Goal: Task Accomplishment & Management: Use online tool/utility

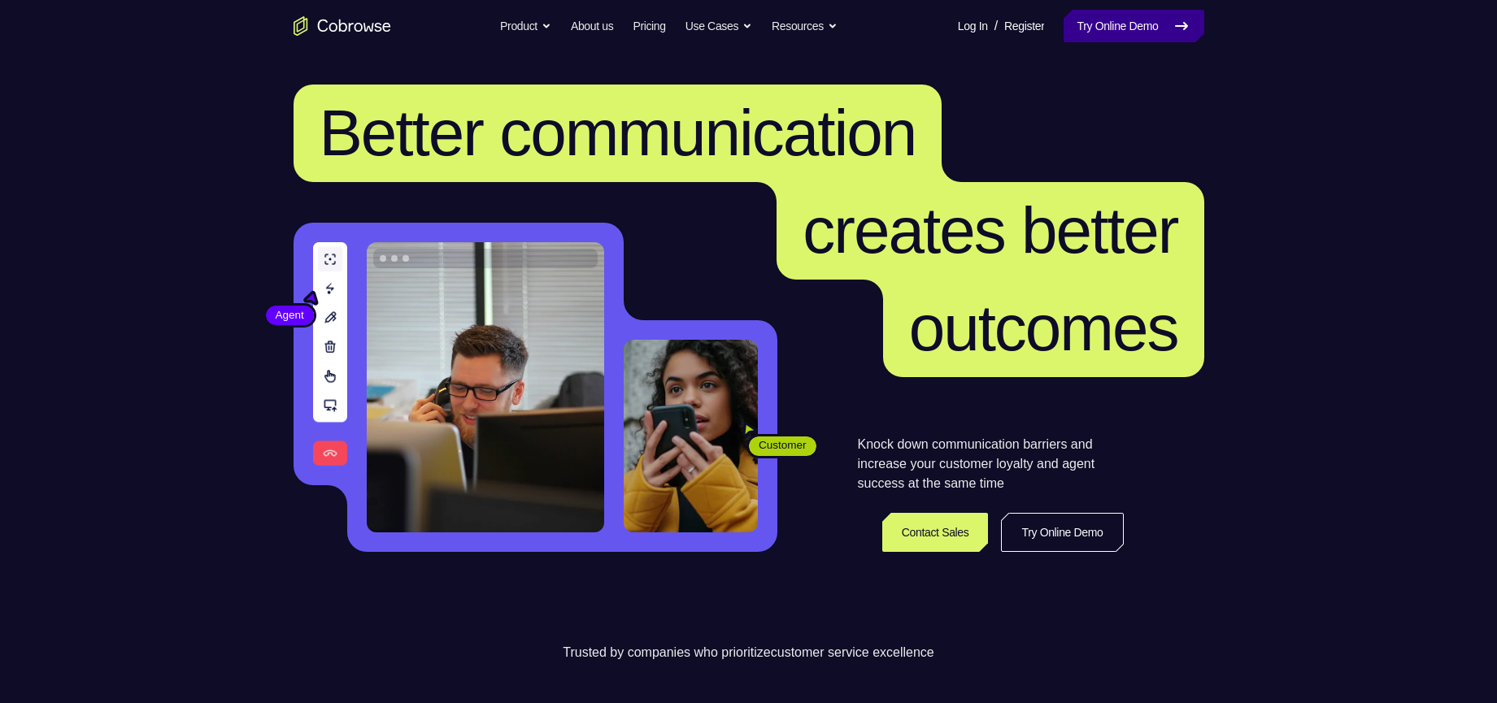
click at [1152, 27] on link "Try Online Demo" at bounding box center [1133, 26] width 140 height 33
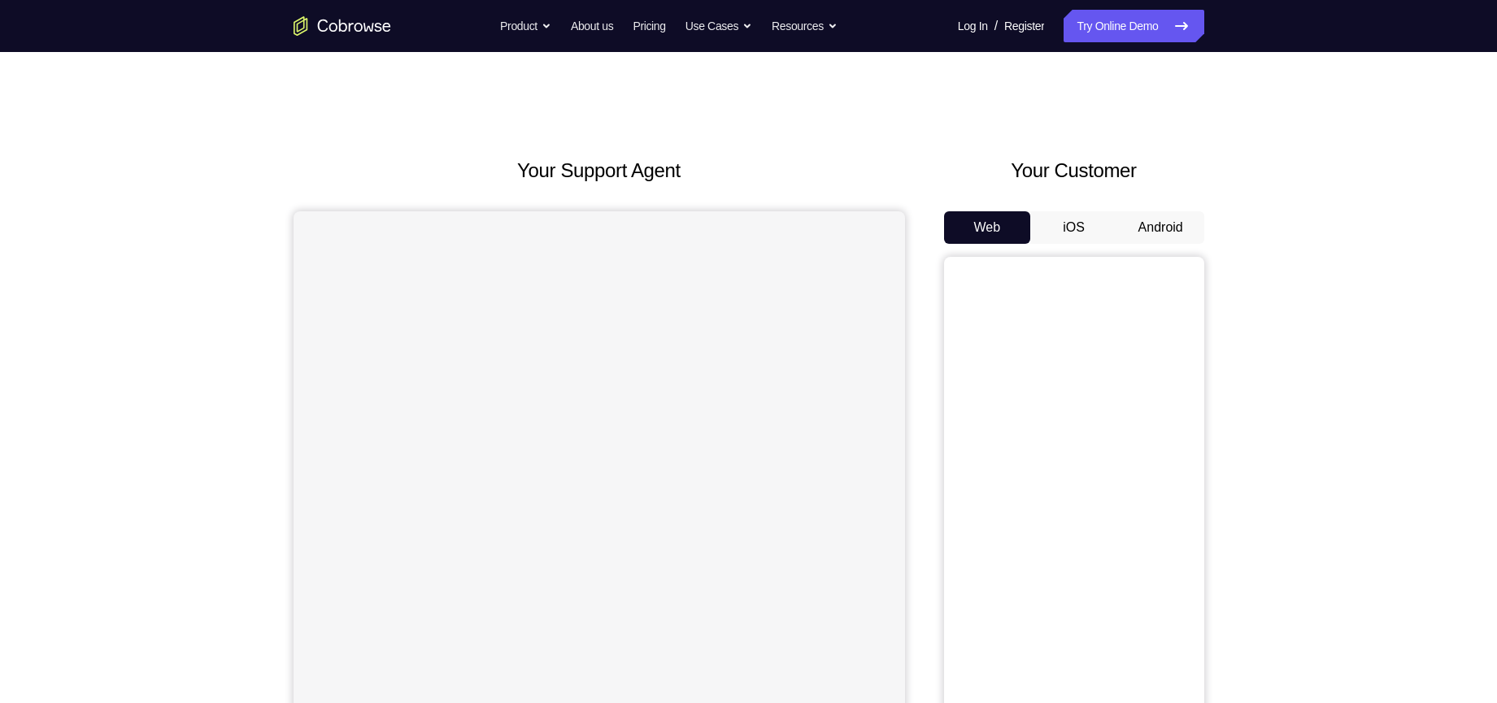
click at [1155, 229] on button "Android" at bounding box center [1160, 227] width 87 height 33
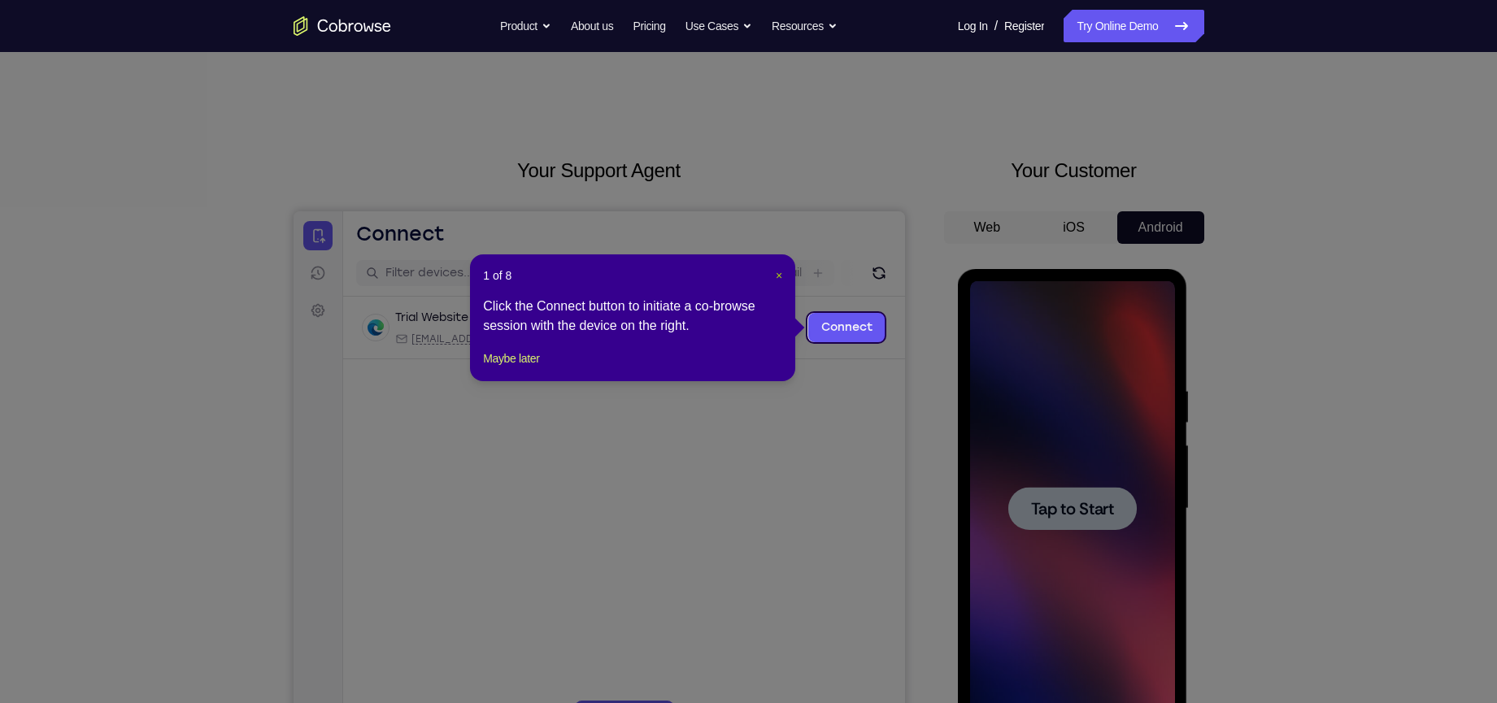
click at [778, 275] on span "×" at bounding box center [778, 275] width 7 height 13
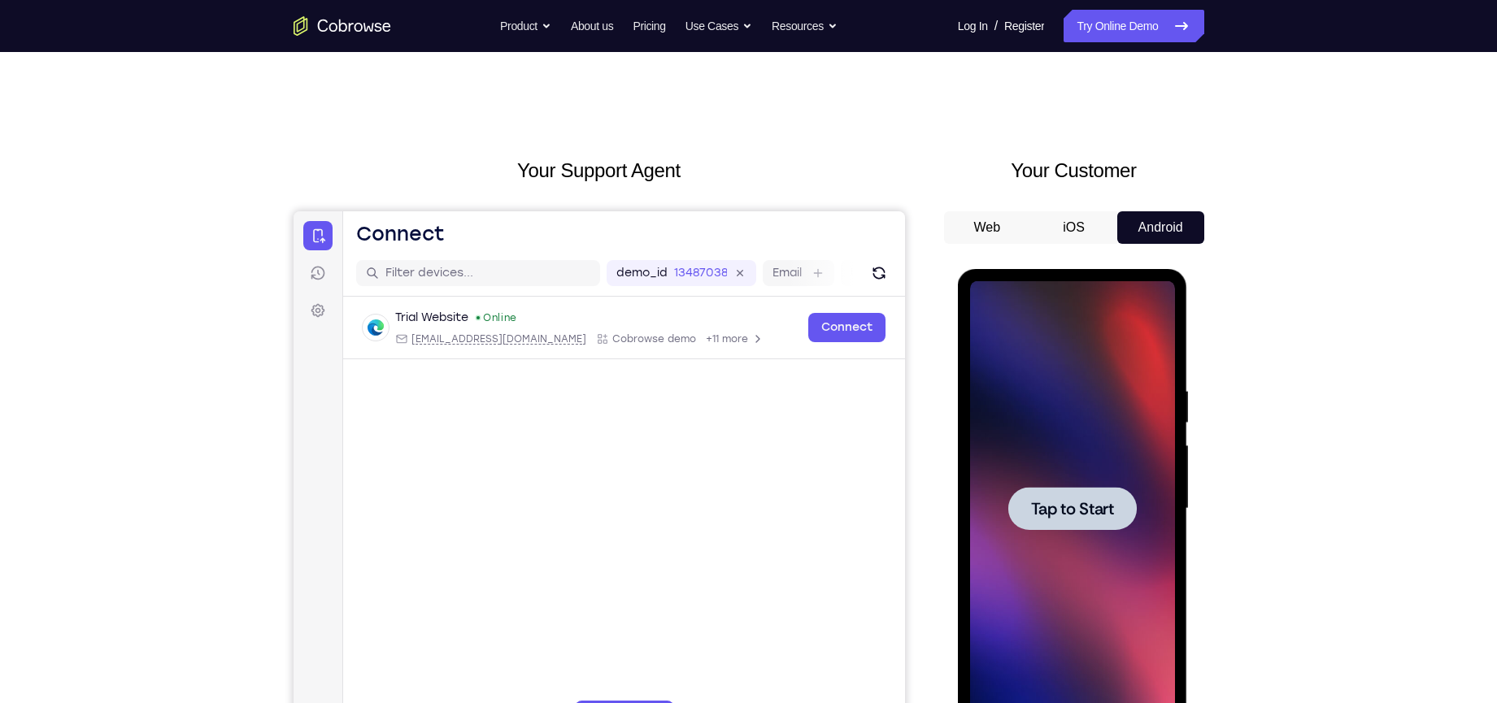
click at [1105, 517] on span "Tap to Start" at bounding box center [1072, 509] width 83 height 16
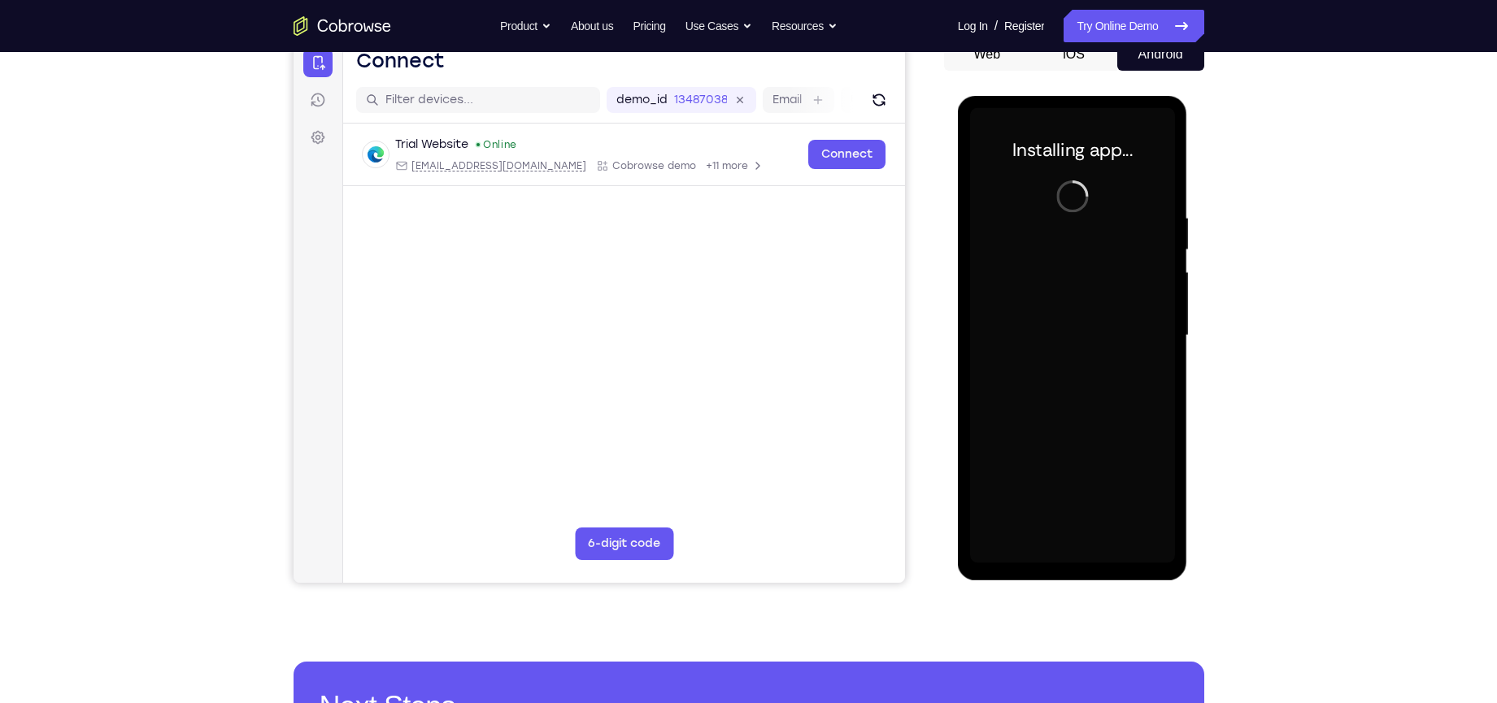
scroll to position [174, 0]
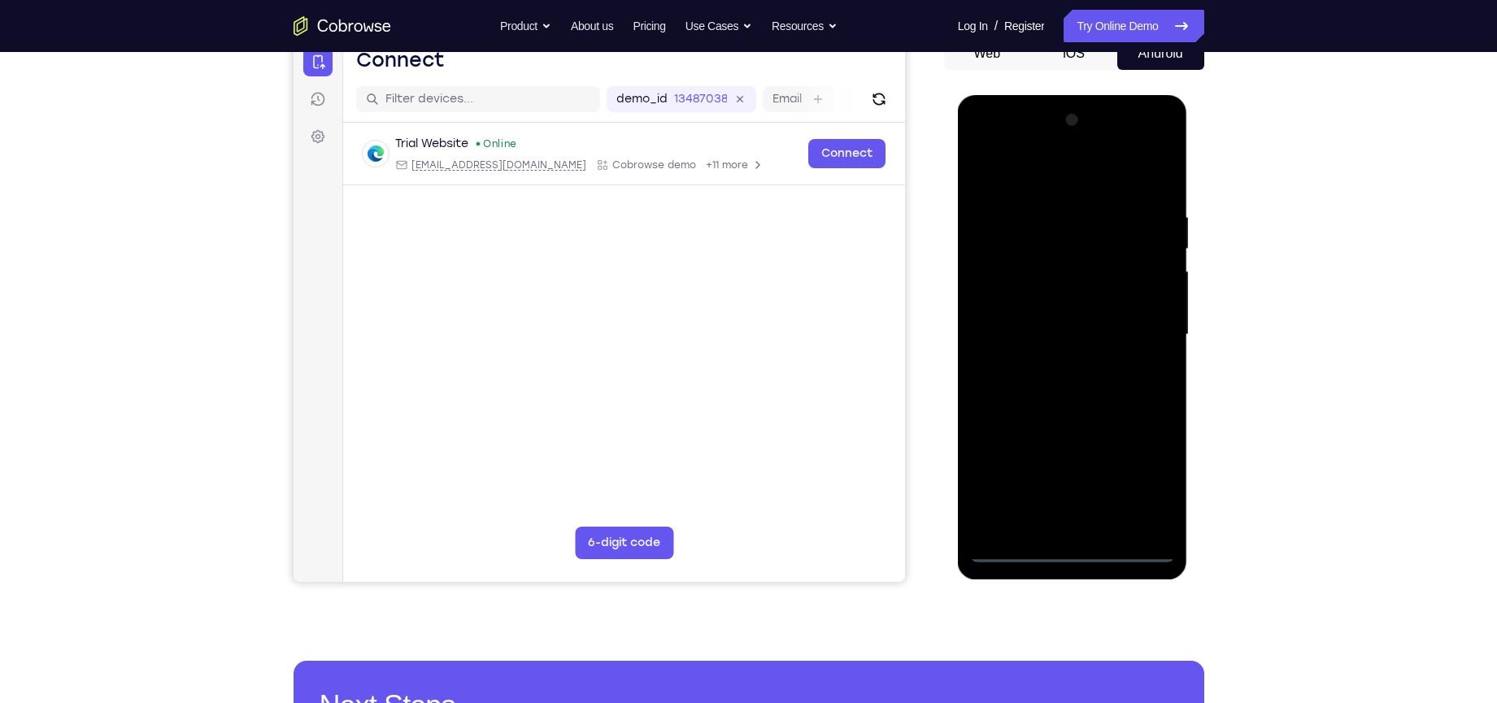
click at [1068, 551] on div at bounding box center [1072, 334] width 205 height 455
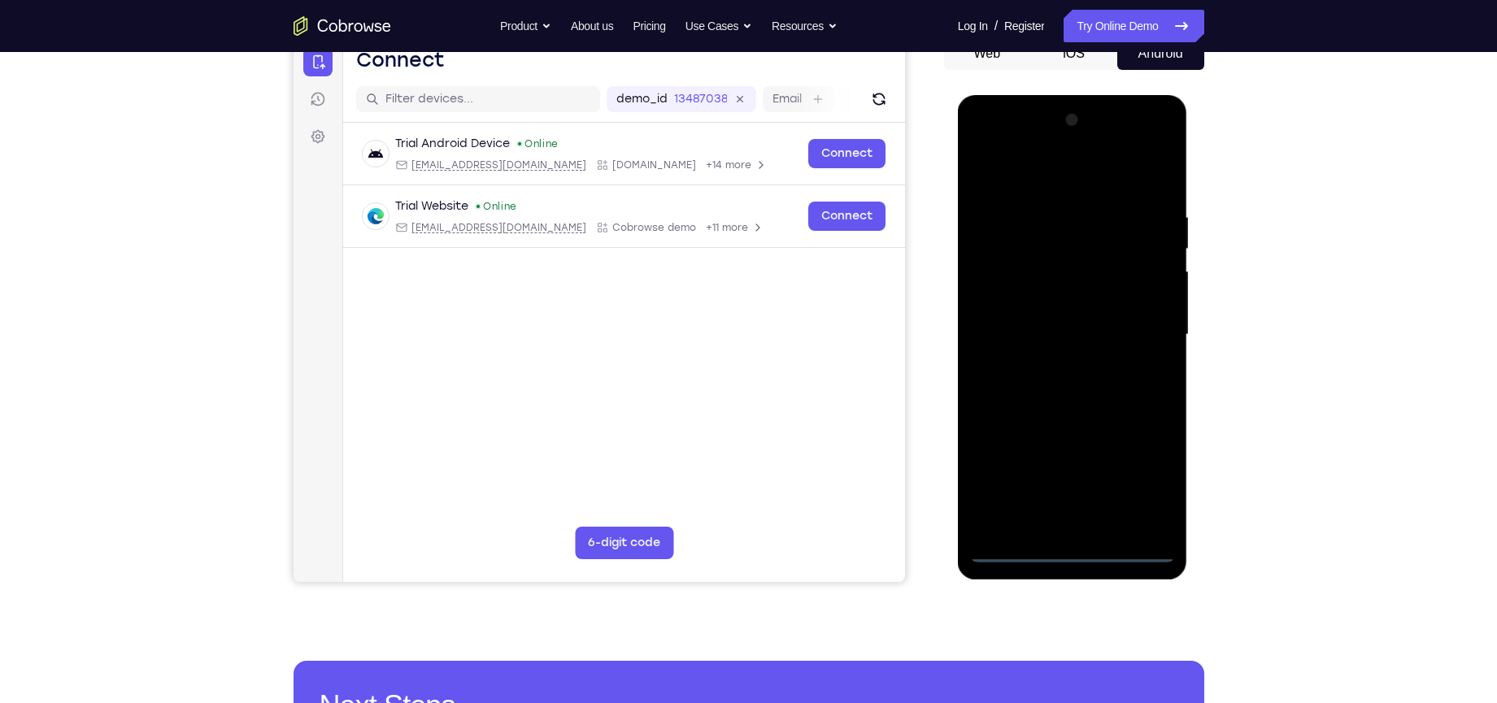
click at [1152, 469] on div at bounding box center [1072, 334] width 205 height 455
click at [1009, 167] on div at bounding box center [1072, 334] width 205 height 455
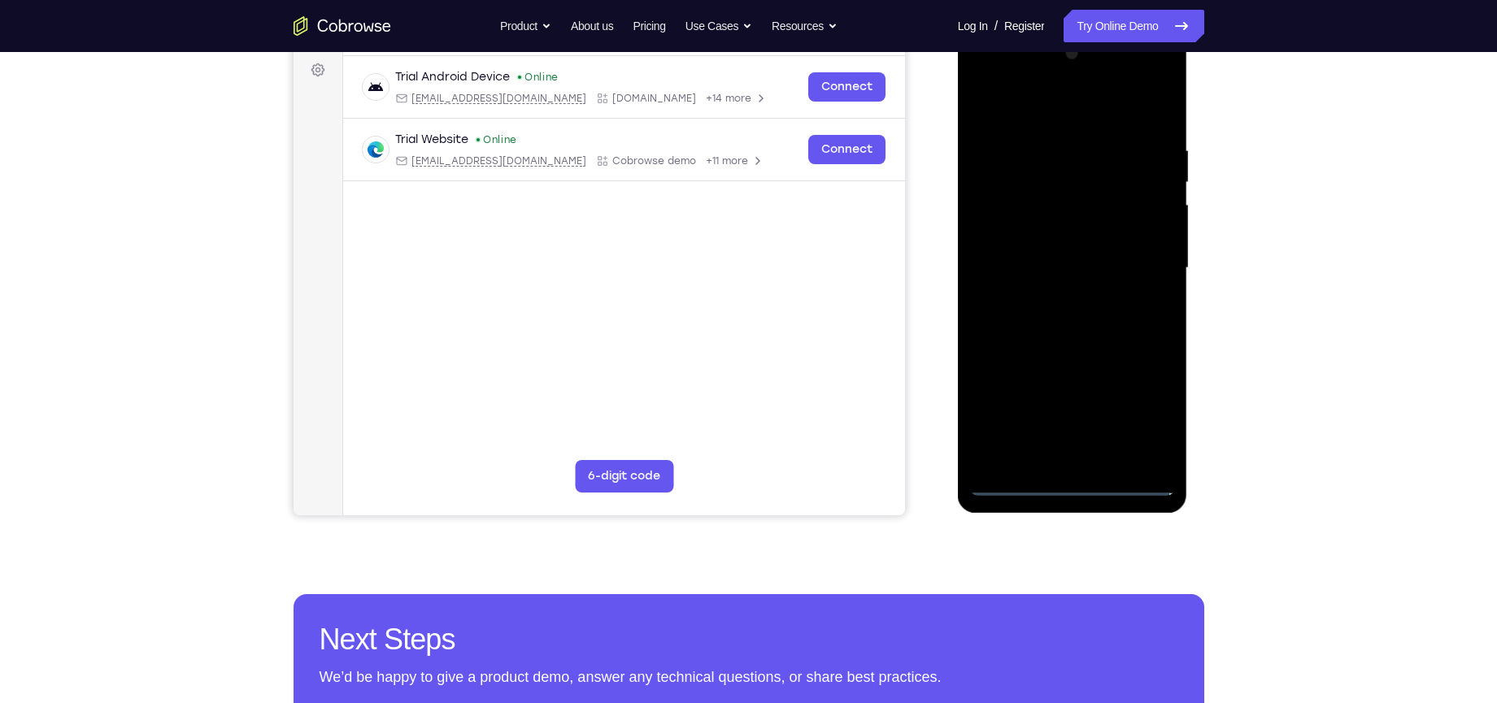
click at [1137, 263] on div at bounding box center [1072, 268] width 205 height 455
click at [1054, 297] on div at bounding box center [1072, 268] width 205 height 455
click at [1051, 259] on div at bounding box center [1072, 268] width 205 height 455
click at [1054, 236] on div at bounding box center [1072, 268] width 205 height 455
click at [1051, 266] on div at bounding box center [1072, 268] width 205 height 455
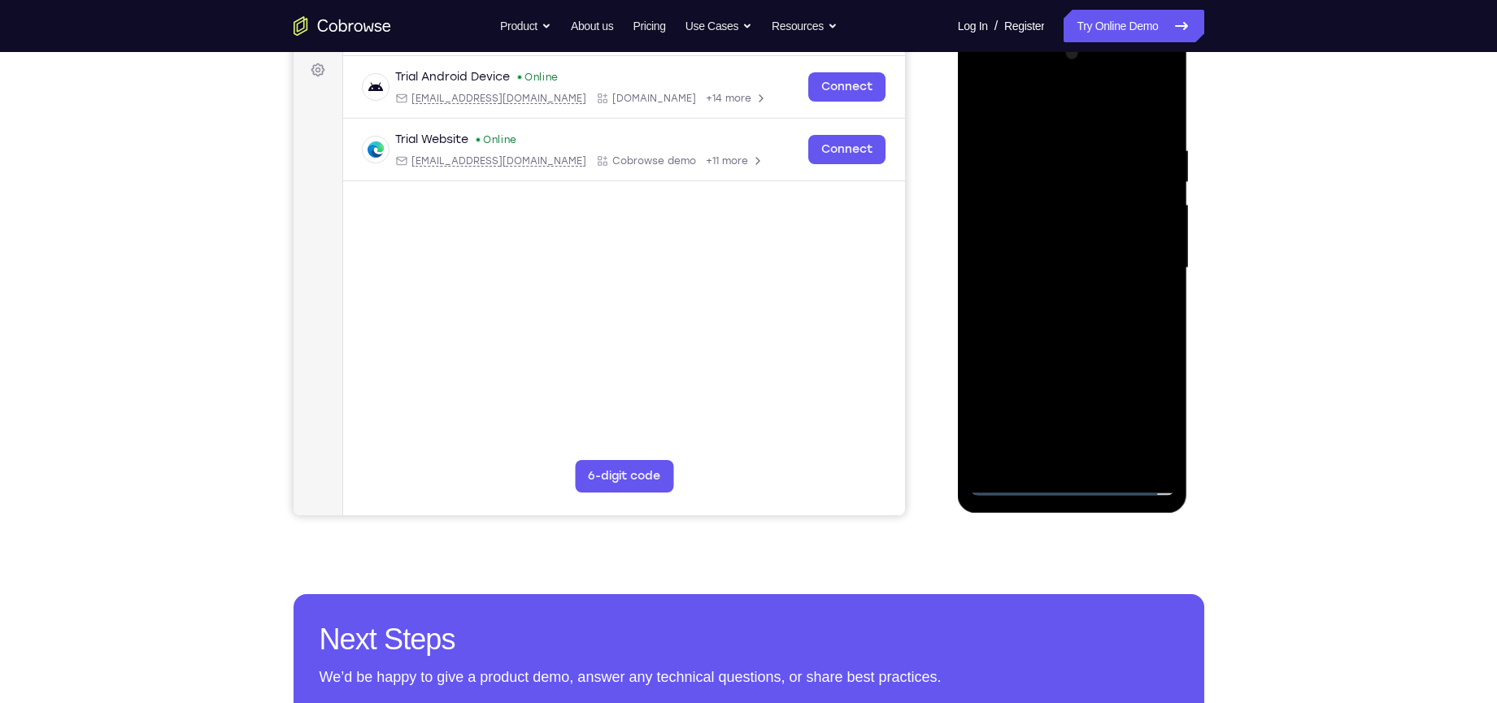
click at [1084, 324] on div at bounding box center [1072, 268] width 205 height 455
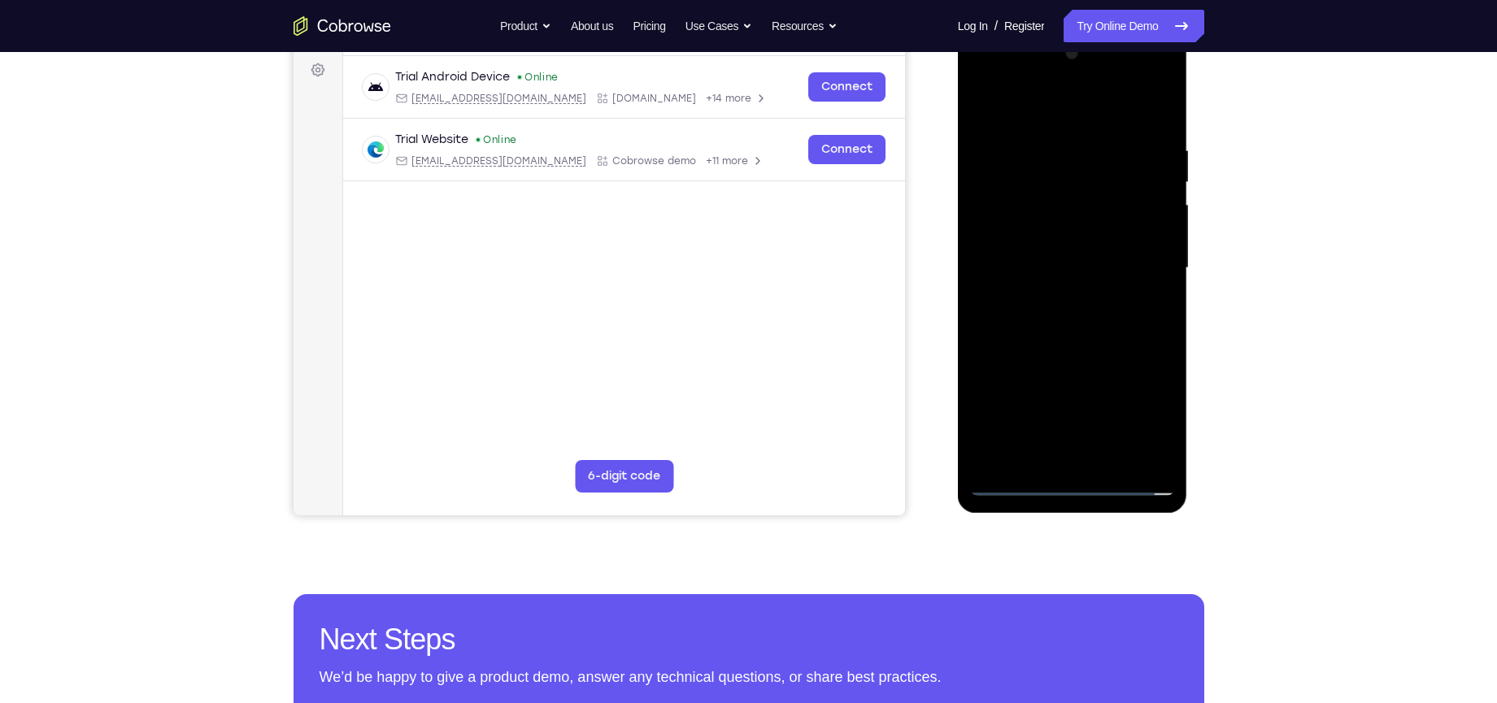
click at [1084, 324] on div at bounding box center [1072, 268] width 205 height 455
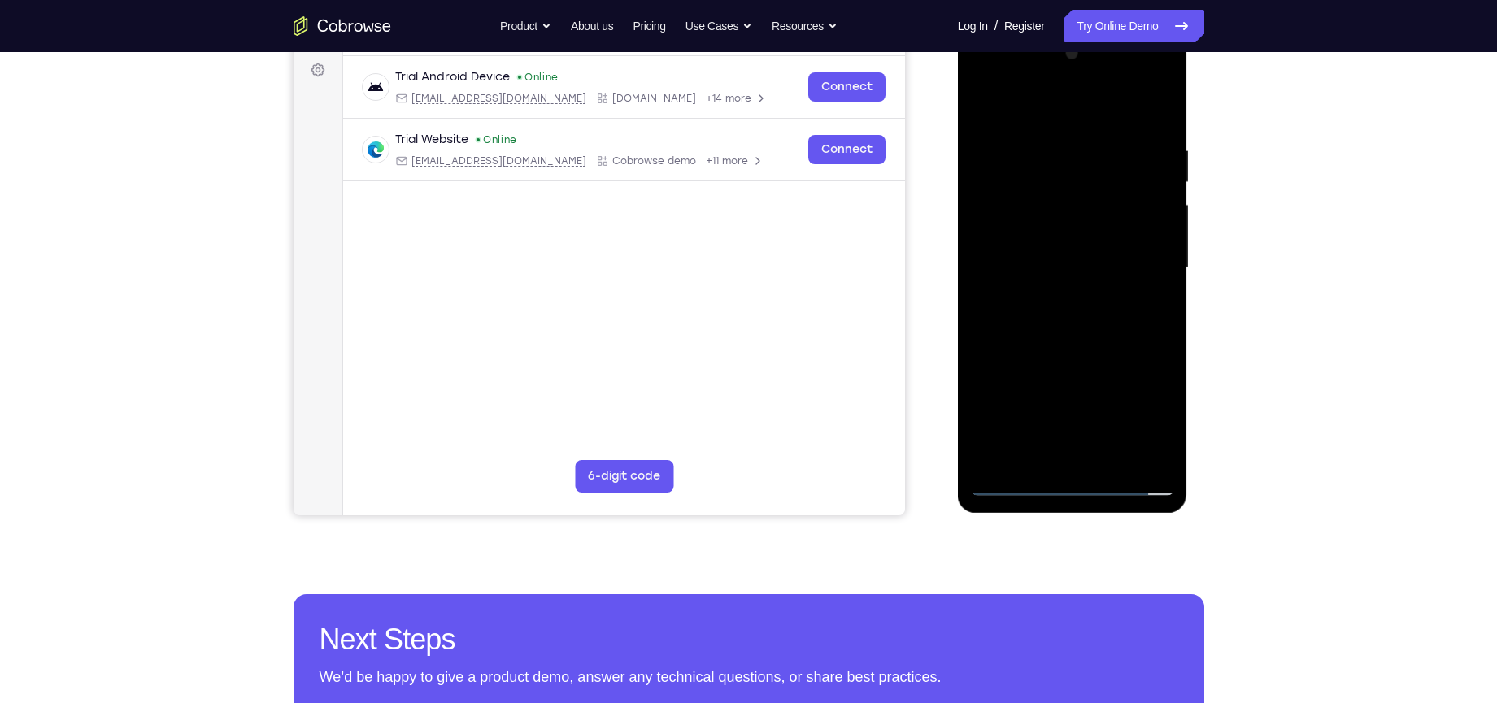
click at [1080, 321] on div at bounding box center [1072, 268] width 205 height 455
drag, startPoint x: 1039, startPoint y: 102, endPoint x: 1266, endPoint y: 125, distance: 228.0
click at [1189, 125] on html "Online web based iOS Simulators and Android Emulators. Run iPhone, iPad, Mobile…" at bounding box center [1074, 272] width 232 height 488
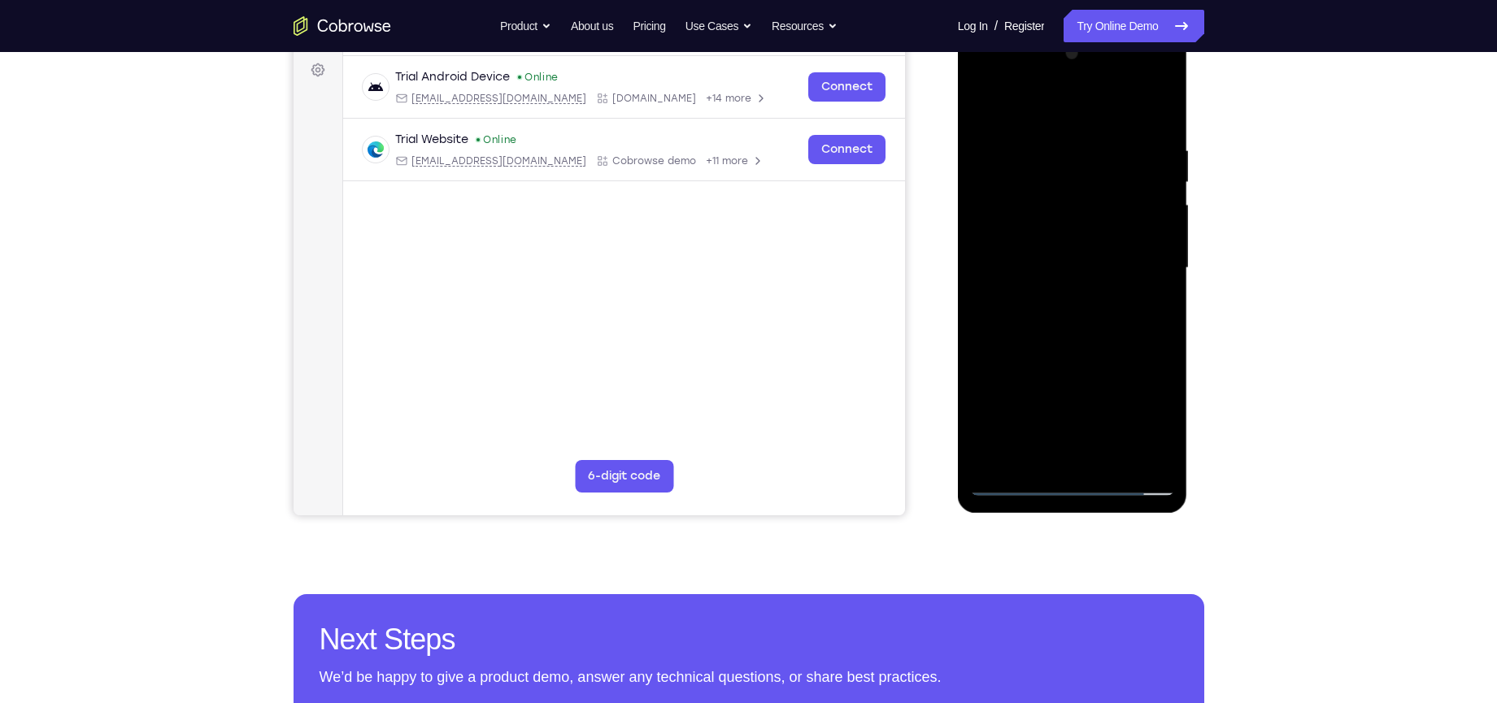
scroll to position [143, 0]
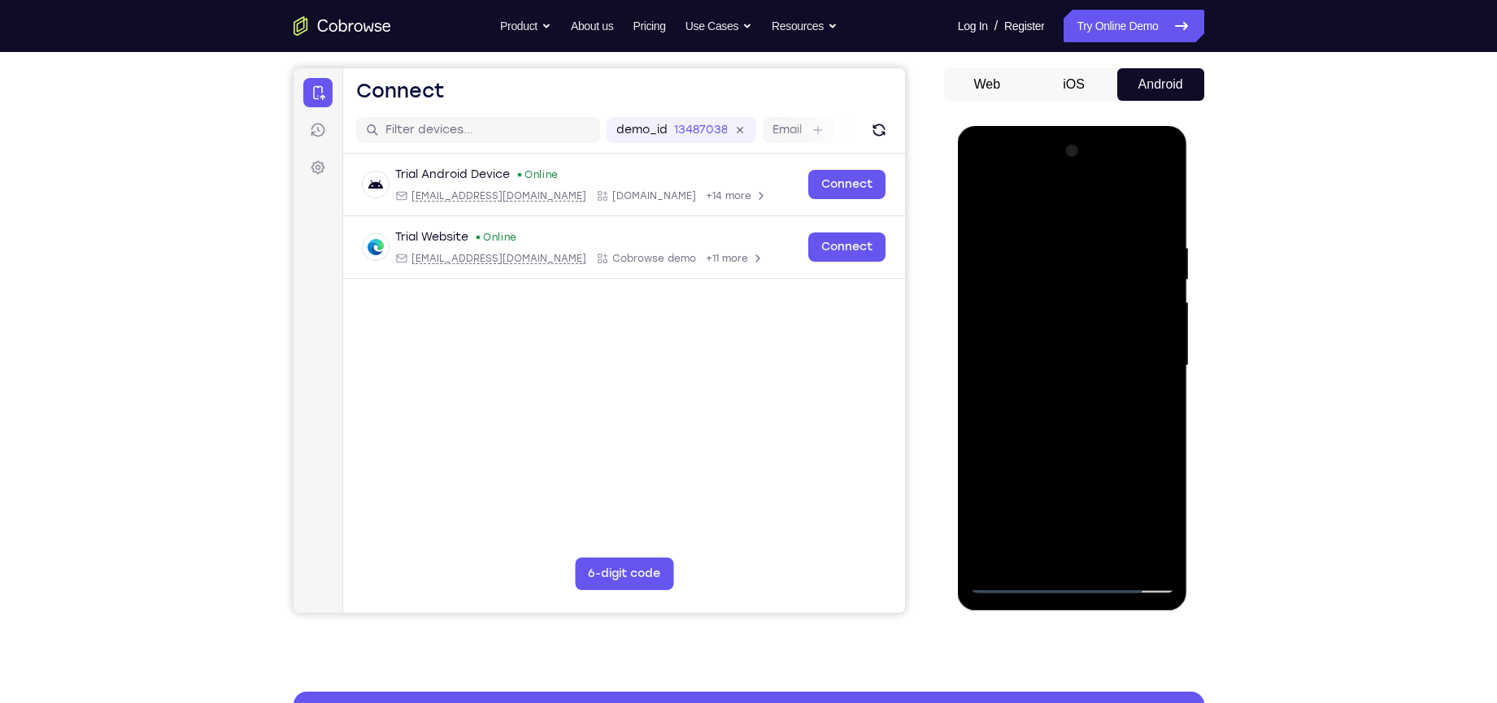
click at [1081, 418] on div at bounding box center [1072, 365] width 205 height 455
click at [1029, 171] on div at bounding box center [1072, 365] width 205 height 455
click at [1009, 235] on div at bounding box center [1072, 365] width 205 height 455
click at [1004, 312] on div at bounding box center [1072, 365] width 205 height 455
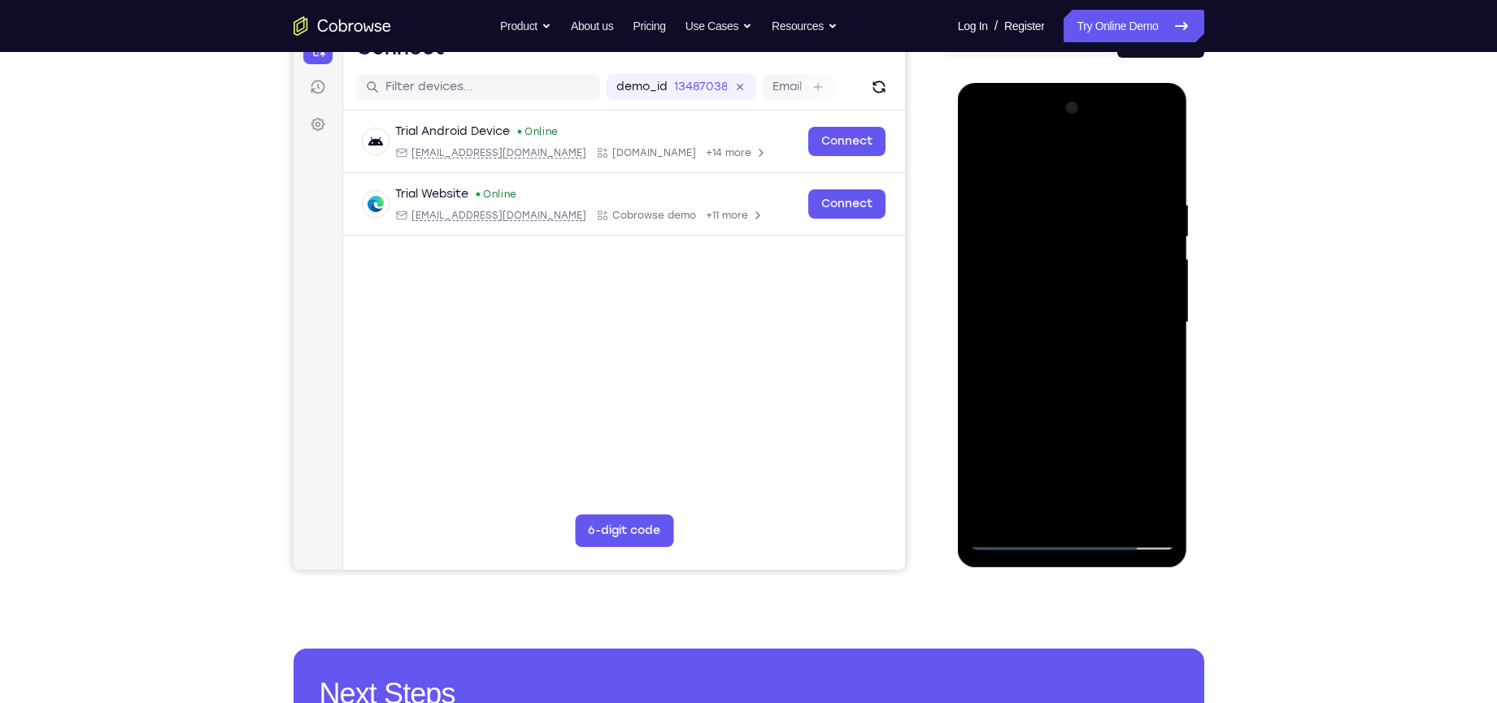
click at [1036, 323] on div at bounding box center [1072, 322] width 205 height 455
click at [1037, 299] on div at bounding box center [1072, 322] width 205 height 455
click at [1050, 328] on div at bounding box center [1072, 322] width 205 height 455
click at [1081, 380] on div at bounding box center [1072, 322] width 205 height 455
drag, startPoint x: 1066, startPoint y: 166, endPoint x: 1271, endPoint y: 159, distance: 205.8
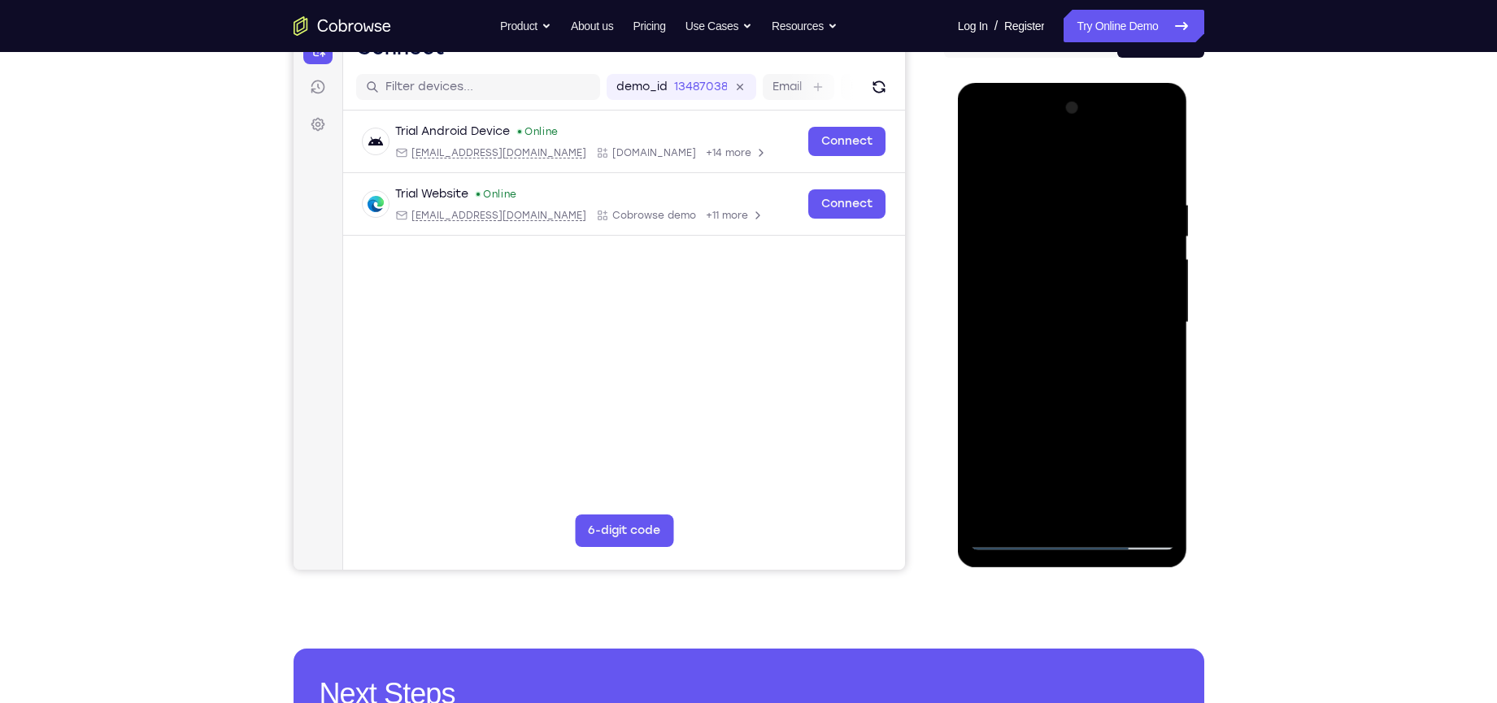
click at [1189, 159] on html "Online web based iOS Simulators and Android Emulators. Run iPhone, iPad, Mobile…" at bounding box center [1074, 327] width 232 height 488
click at [1059, 416] on div at bounding box center [1072, 322] width 205 height 455
click at [1039, 299] on div at bounding box center [1072, 322] width 205 height 455
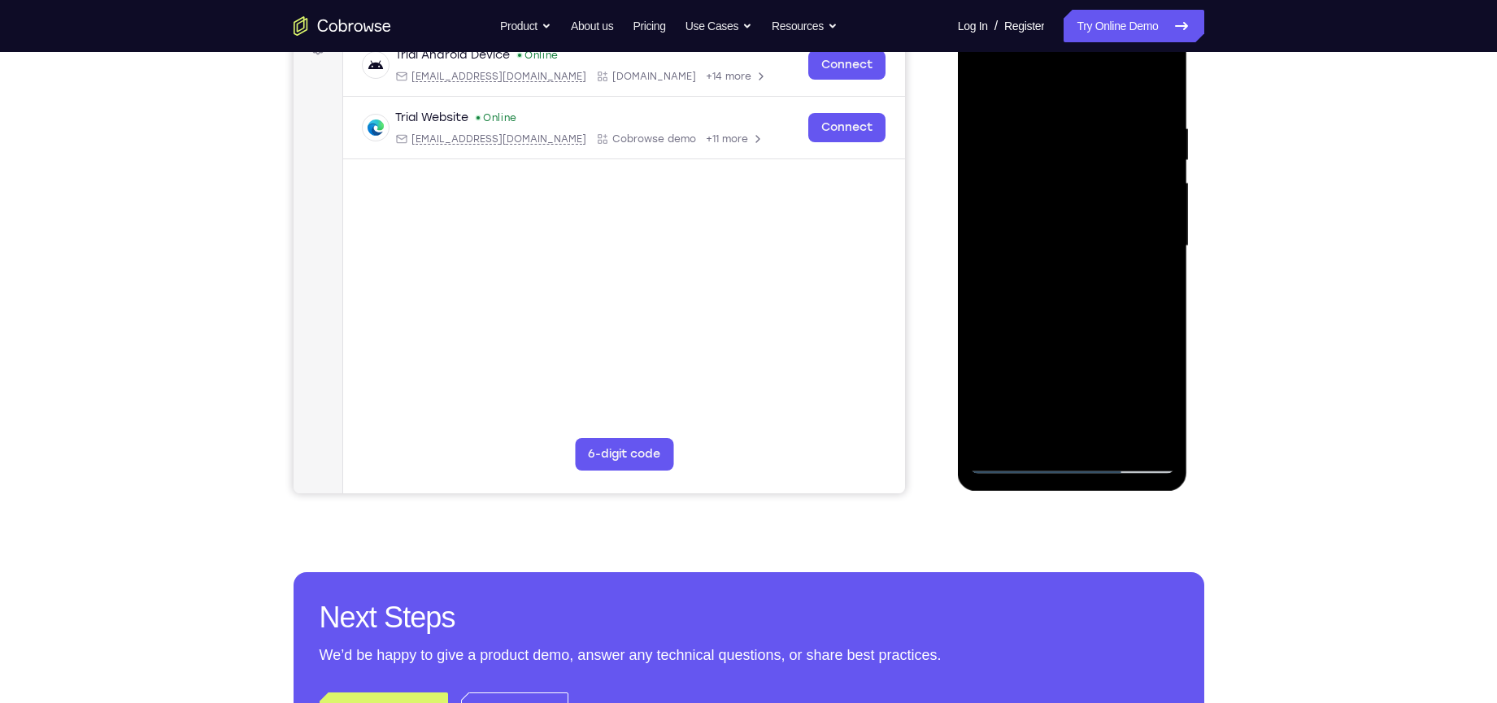
click at [1072, 219] on div at bounding box center [1072, 246] width 205 height 455
click at [1071, 294] on div at bounding box center [1072, 246] width 205 height 455
drag, startPoint x: 1073, startPoint y: 341, endPoint x: 1066, endPoint y: 232, distance: 110.0
click at [1066, 232] on div at bounding box center [1072, 246] width 205 height 455
click at [1064, 429] on div at bounding box center [1072, 246] width 205 height 455
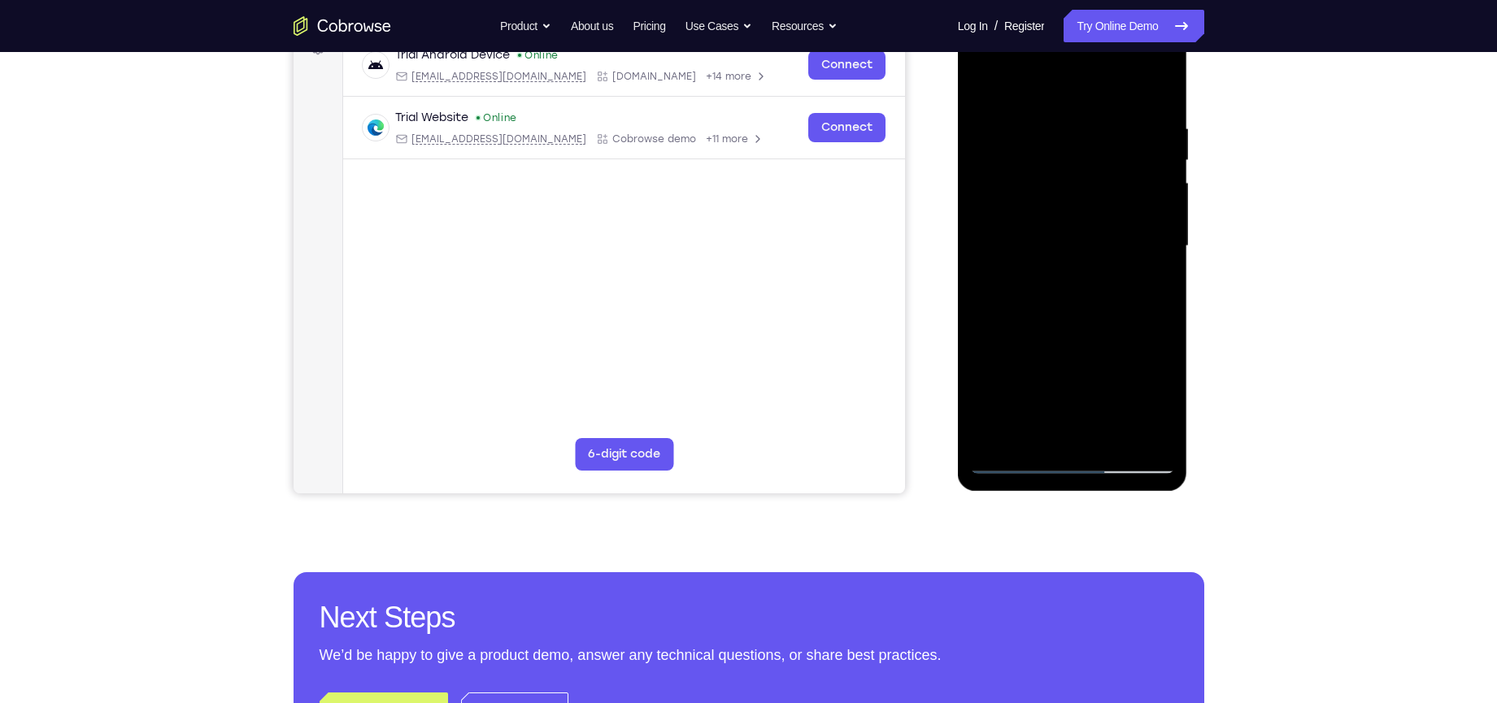
click at [1074, 211] on div at bounding box center [1072, 246] width 205 height 455
click at [1026, 285] on div at bounding box center [1072, 246] width 205 height 455
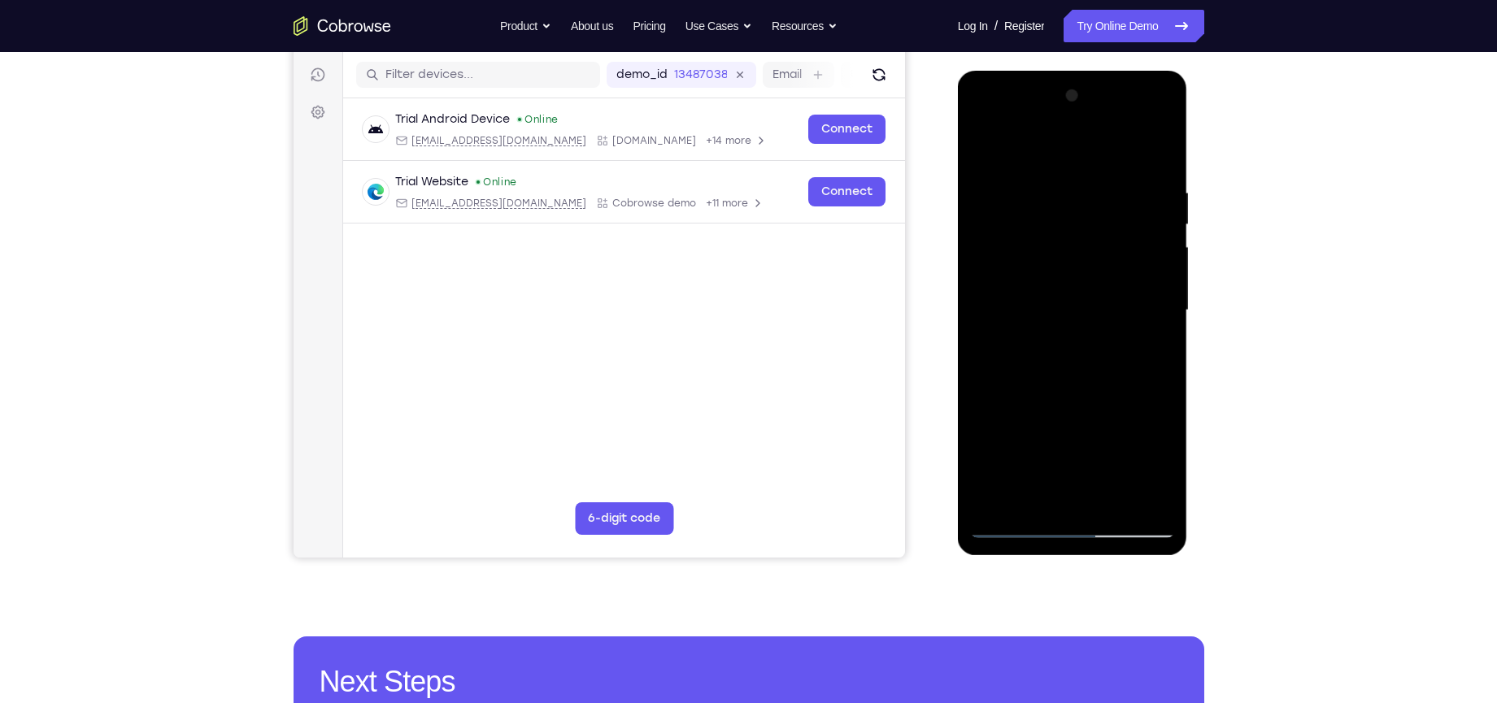
scroll to position [199, 0]
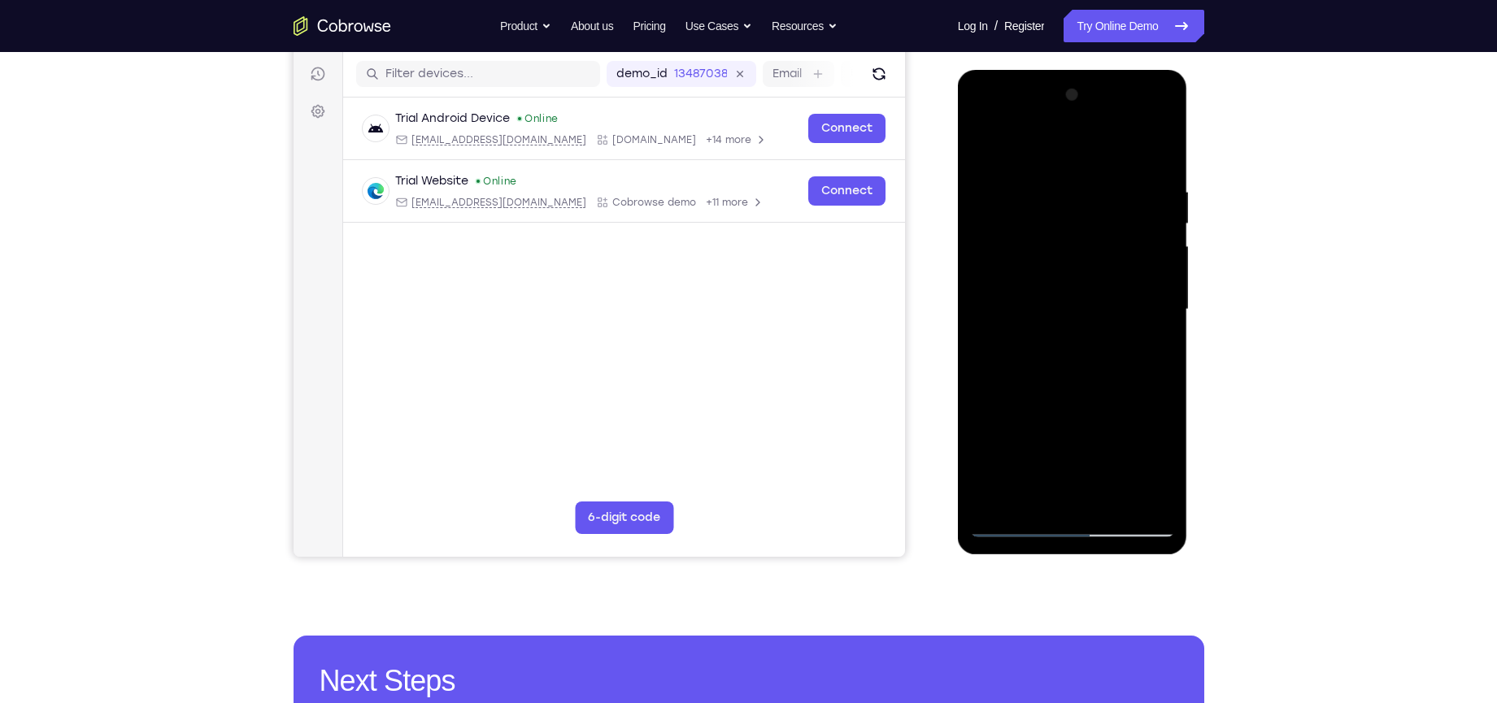
click at [1018, 167] on div at bounding box center [1072, 309] width 205 height 455
drag, startPoint x: 1088, startPoint y: 276, endPoint x: 1065, endPoint y: 376, distance: 101.9
click at [1065, 376] on div at bounding box center [1072, 309] width 205 height 455
click at [1155, 147] on div at bounding box center [1072, 309] width 205 height 455
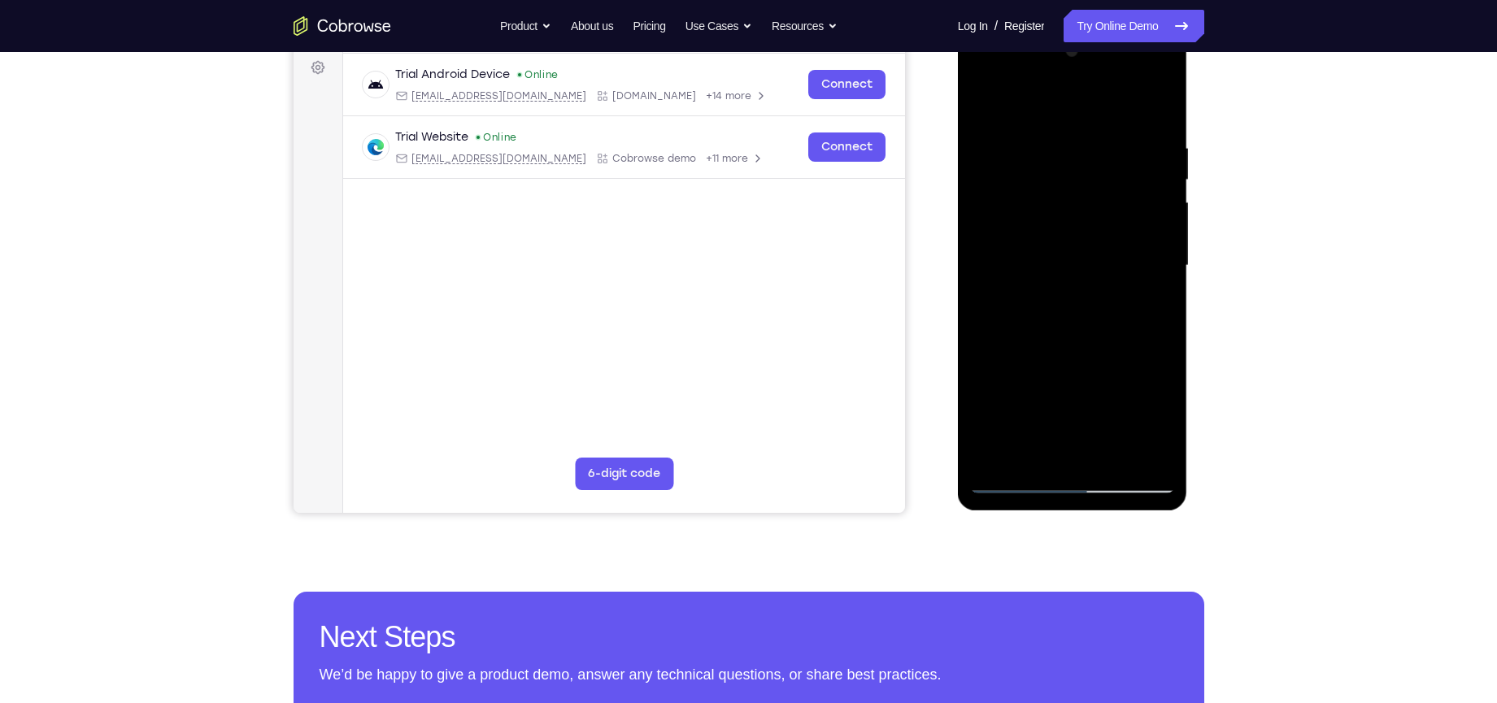
scroll to position [244, 0]
drag, startPoint x: 1128, startPoint y: 339, endPoint x: 1135, endPoint y: 289, distance: 50.8
drag, startPoint x: 177, startPoint y: 263, endPoint x: 1241, endPoint y: 234, distance: 1064.5
click at [1241, 234] on div "Your Support Agent Your Customer Web iOS Android Next Steps We’d be happy to gi…" at bounding box center [748, 344] width 1040 height 1072
drag, startPoint x: 1106, startPoint y: 334, endPoint x: 1106, endPoint y: 283, distance: 51.2
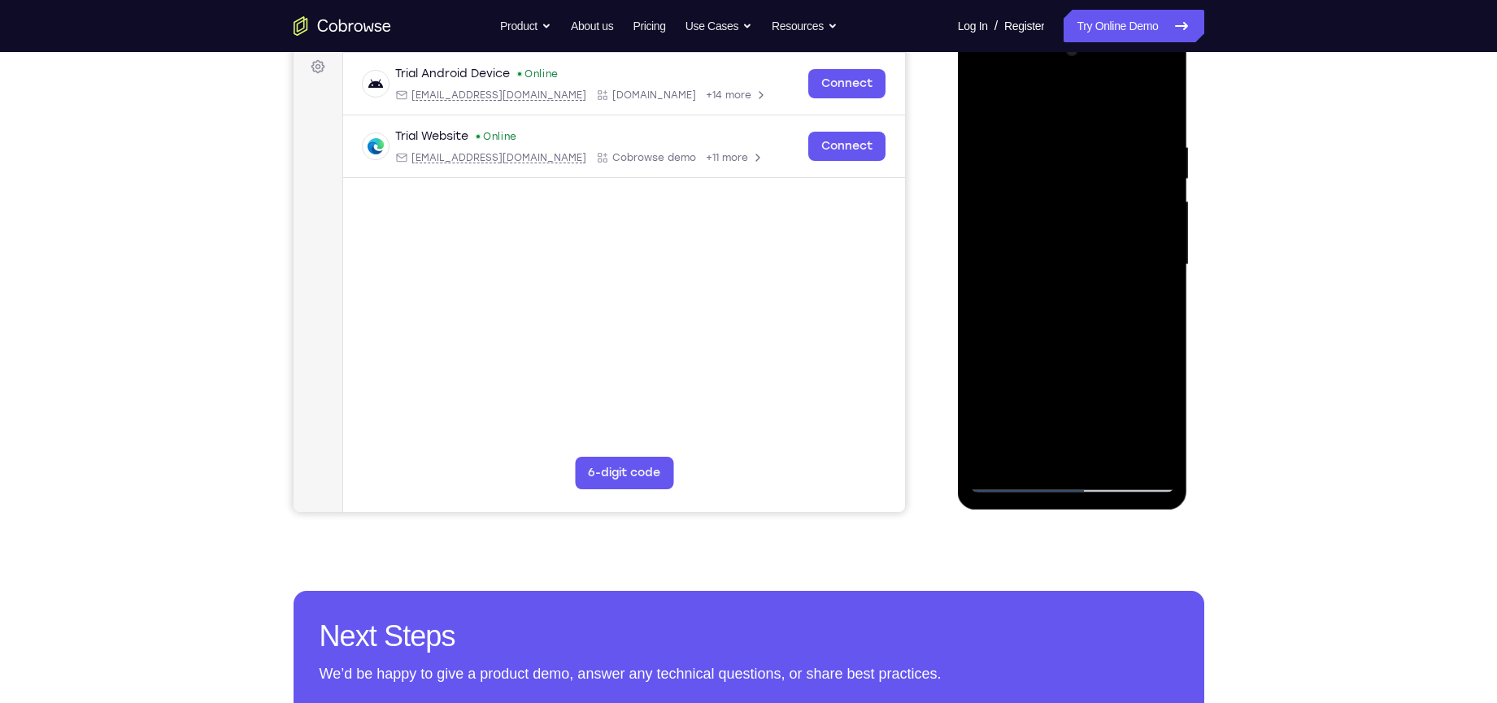
click at [1106, 283] on div at bounding box center [1072, 264] width 205 height 455
drag, startPoint x: 1096, startPoint y: 388, endPoint x: 1116, endPoint y: 119, distance: 269.8
click at [1116, 119] on div at bounding box center [1072, 264] width 205 height 455
drag, startPoint x: 1086, startPoint y: 354, endPoint x: 1098, endPoint y: 191, distance: 163.0
click at [1098, 191] on div at bounding box center [1072, 264] width 205 height 455
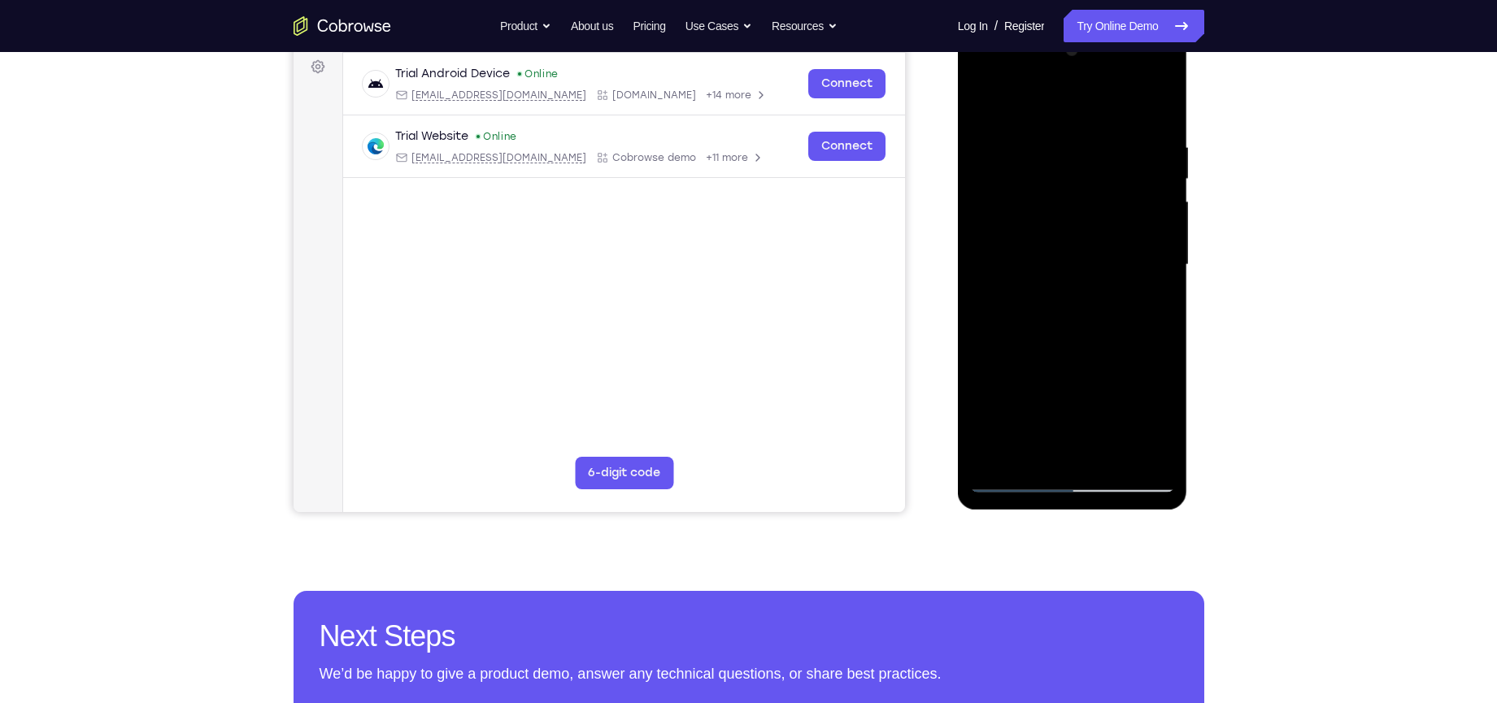
click at [998, 314] on div at bounding box center [1072, 264] width 205 height 455
drag, startPoint x: 1088, startPoint y: 363, endPoint x: 1089, endPoint y: 146, distance: 217.0
click at [1088, 165] on div at bounding box center [1072, 264] width 205 height 455
drag, startPoint x: 1088, startPoint y: 332, endPoint x: 1097, endPoint y: 221, distance: 111.7
click at [1097, 221] on div at bounding box center [1072, 264] width 205 height 455
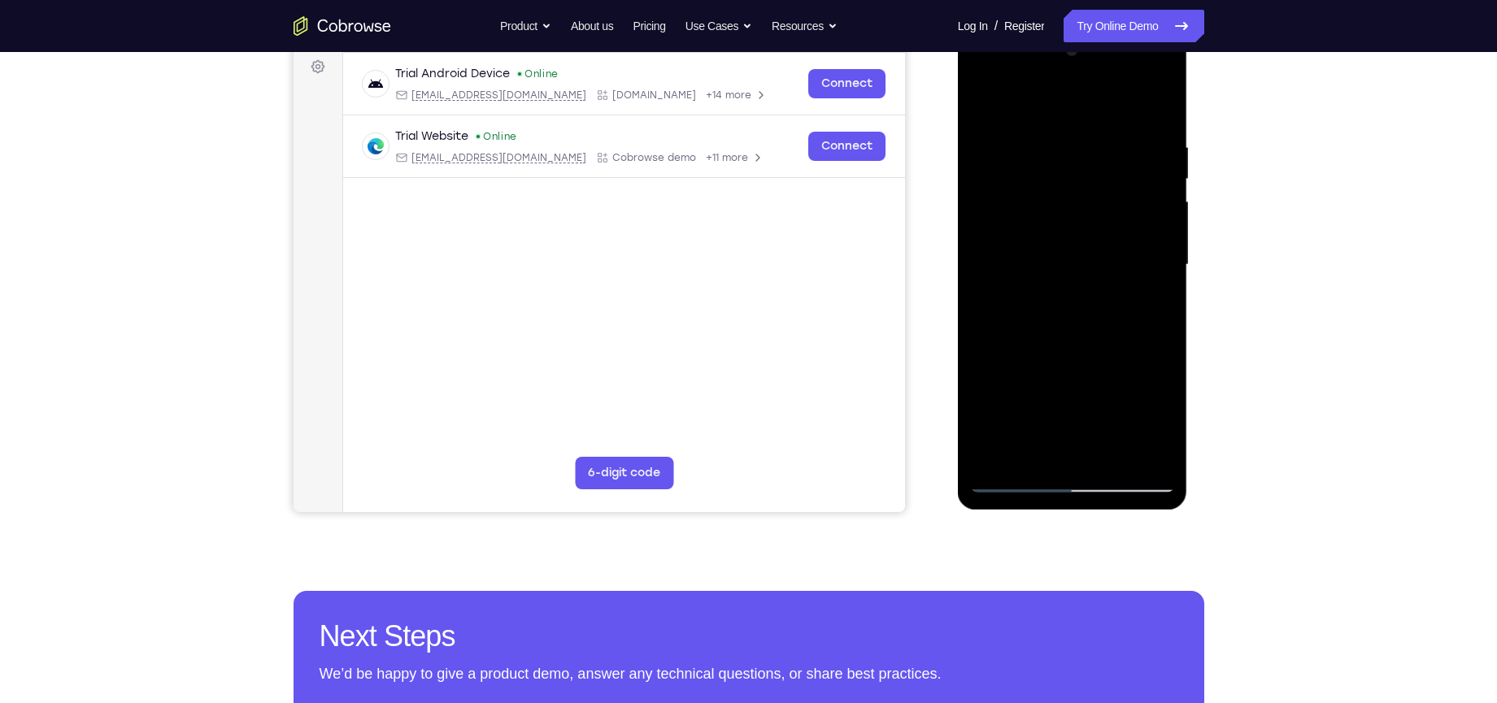
drag, startPoint x: 1108, startPoint y: 365, endPoint x: 1118, endPoint y: 225, distance: 140.2
click at [1118, 225] on div at bounding box center [1072, 264] width 205 height 455
drag, startPoint x: 1097, startPoint y: 398, endPoint x: 1101, endPoint y: 276, distance: 122.8
click at [1101, 276] on div at bounding box center [1072, 264] width 205 height 455
drag, startPoint x: 1100, startPoint y: 389, endPoint x: 1116, endPoint y: 266, distance: 124.6
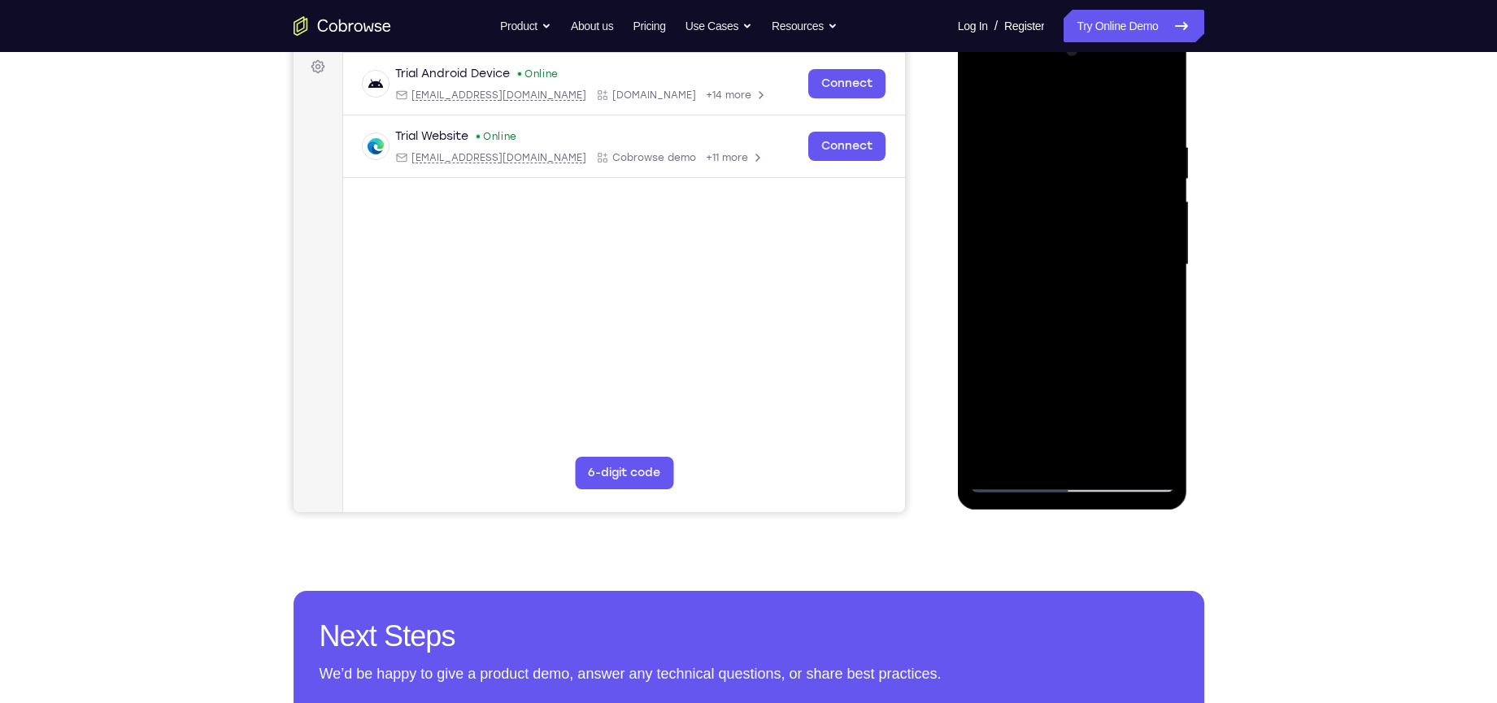
click at [1116, 266] on div at bounding box center [1072, 264] width 205 height 455
drag, startPoint x: 1088, startPoint y: 368, endPoint x: 1107, endPoint y: 242, distance: 127.5
click at [1106, 246] on div at bounding box center [1072, 264] width 205 height 455
drag, startPoint x: 1078, startPoint y: 403, endPoint x: 1087, endPoint y: 278, distance: 125.5
click at [1087, 278] on div at bounding box center [1072, 264] width 205 height 455
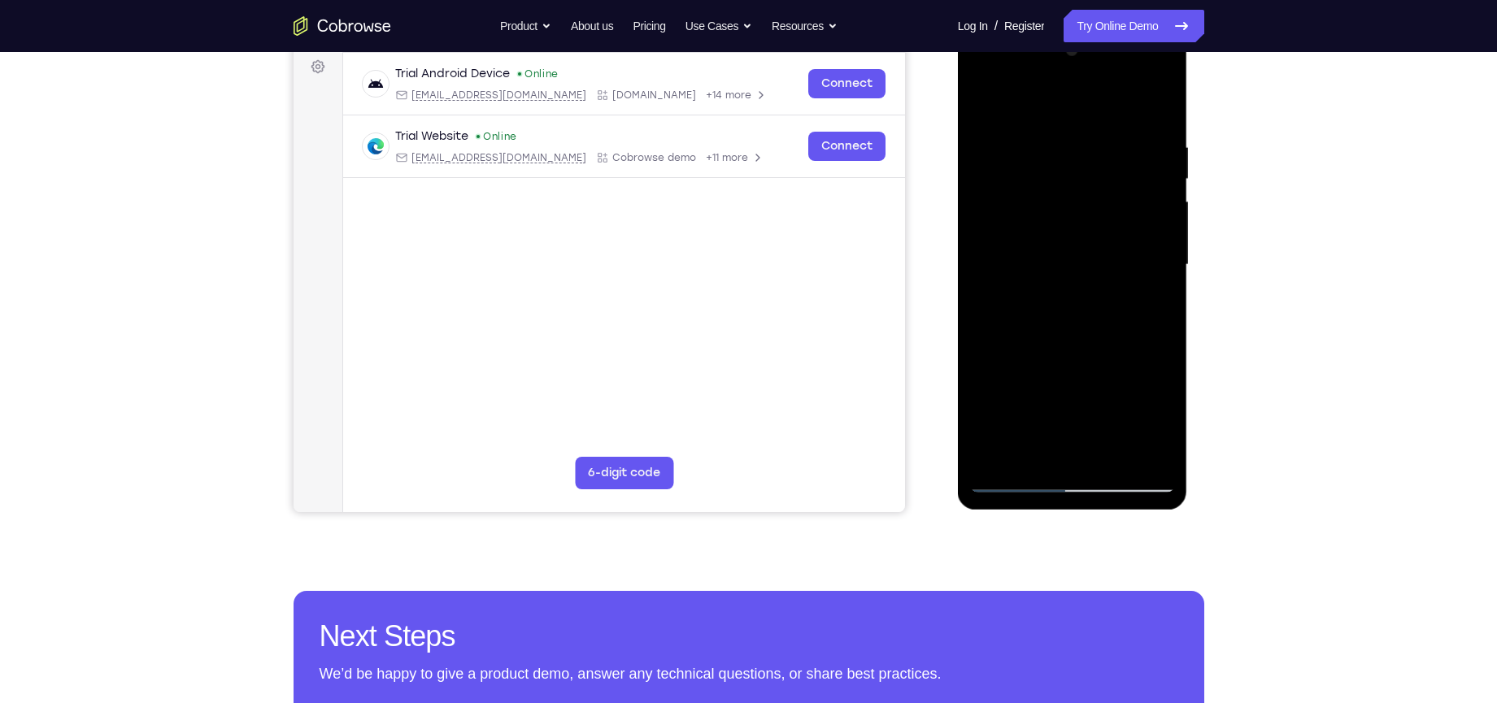
drag, startPoint x: 1063, startPoint y: 396, endPoint x: 1059, endPoint y: 350, distance: 46.5
click at [1059, 350] on div at bounding box center [1072, 264] width 205 height 455
drag, startPoint x: 1036, startPoint y: 419, endPoint x: 1055, endPoint y: 233, distance: 186.4
click at [1055, 233] on div at bounding box center [1072, 264] width 205 height 455
drag, startPoint x: 1076, startPoint y: 245, endPoint x: 1045, endPoint y: 380, distance: 138.4
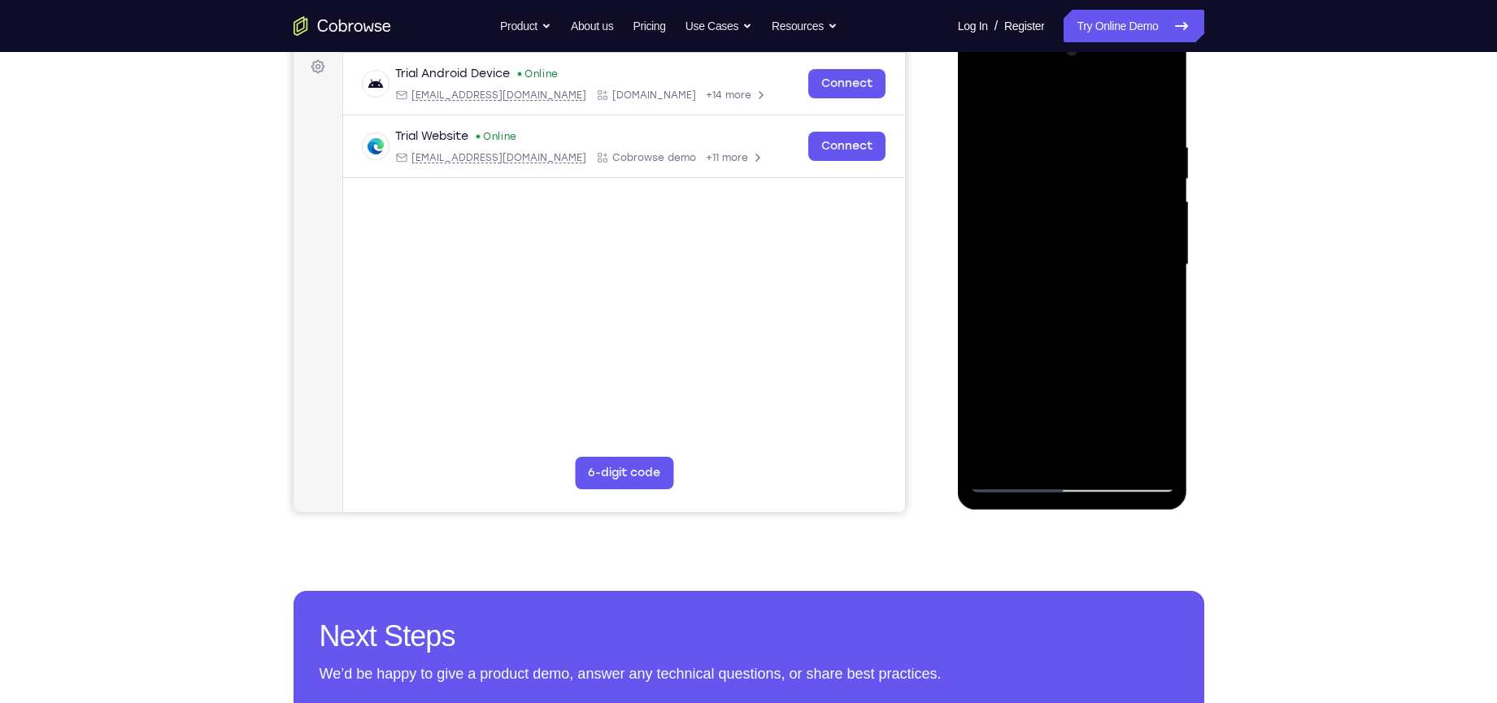
click at [1045, 380] on div at bounding box center [1072, 264] width 205 height 455
drag, startPoint x: 1061, startPoint y: 218, endPoint x: 1033, endPoint y: 355, distance: 140.1
click at [1033, 355] on div at bounding box center [1072, 264] width 205 height 455
drag, startPoint x: 1065, startPoint y: 214, endPoint x: 1034, endPoint y: 380, distance: 168.7
click at [1034, 380] on div at bounding box center [1072, 264] width 205 height 455
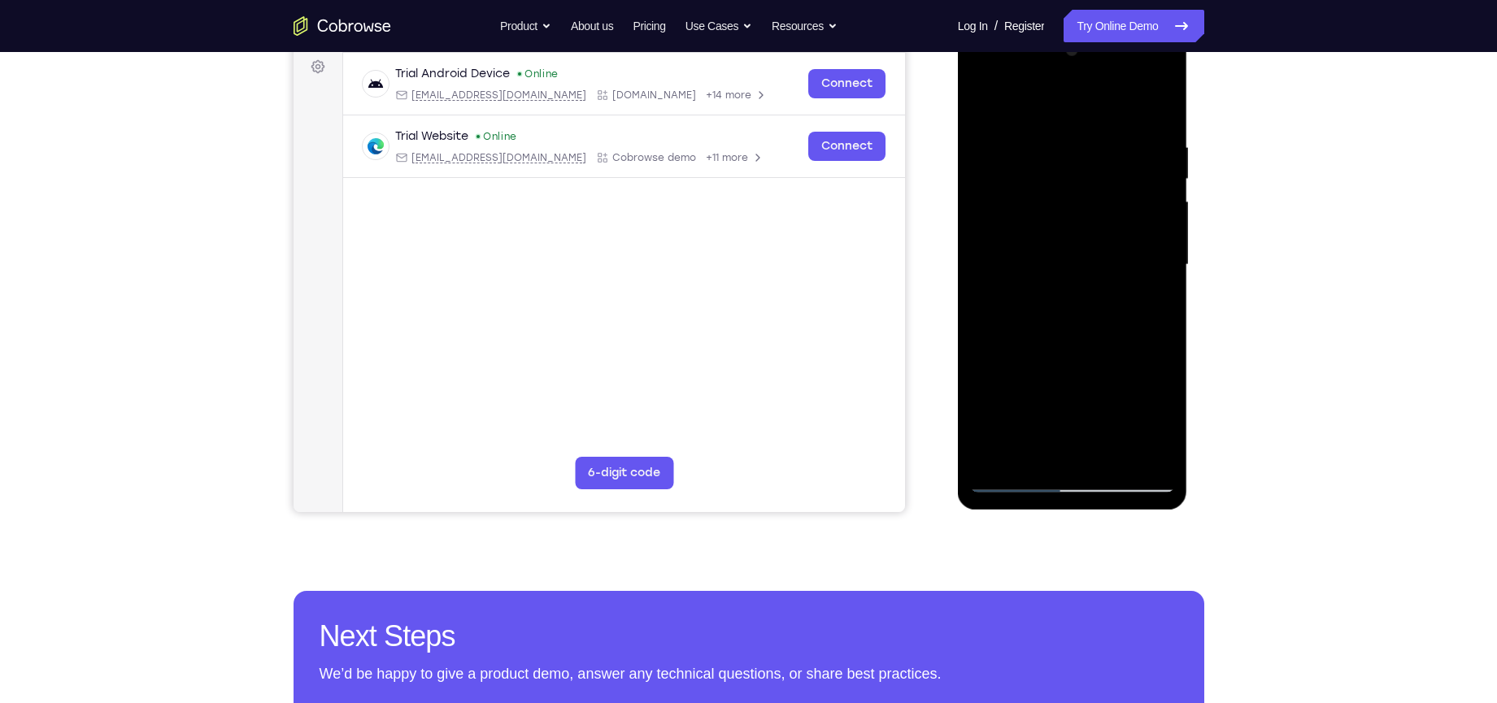
drag, startPoint x: 1044, startPoint y: 237, endPoint x: 1019, endPoint y: 419, distance: 183.7
click at [1019, 419] on div at bounding box center [1072, 264] width 205 height 455
drag, startPoint x: 1045, startPoint y: 204, endPoint x: 1010, endPoint y: 371, distance: 170.4
click at [1010, 371] on div at bounding box center [1072, 264] width 205 height 455
drag, startPoint x: 1044, startPoint y: 214, endPoint x: 1032, endPoint y: 363, distance: 150.1
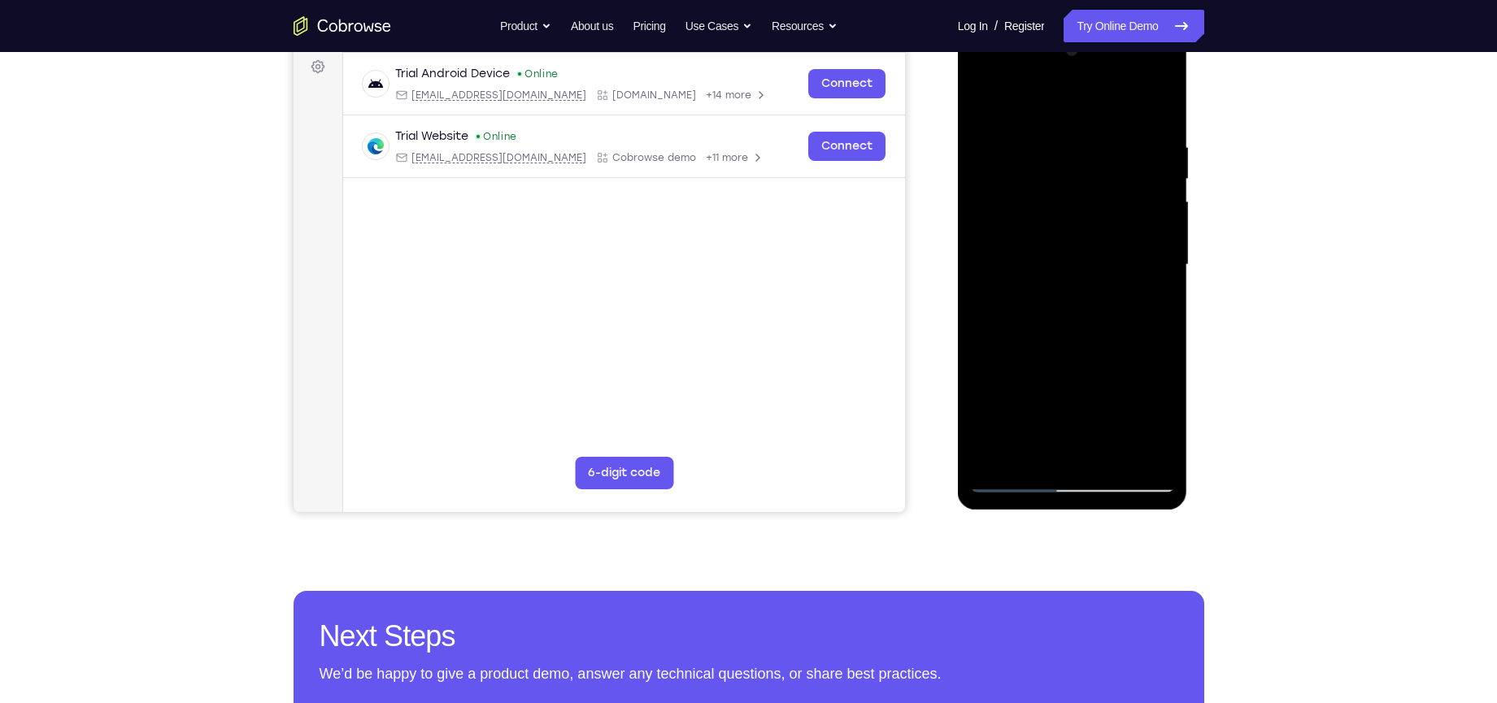
click at [1032, 363] on div at bounding box center [1072, 264] width 205 height 455
drag, startPoint x: 1049, startPoint y: 245, endPoint x: 1037, endPoint y: 392, distance: 146.8
click at [1037, 392] on div at bounding box center [1072, 264] width 205 height 455
click at [1084, 405] on div at bounding box center [1072, 264] width 205 height 455
drag, startPoint x: 1070, startPoint y: 214, endPoint x: 1057, endPoint y: 170, distance: 45.8
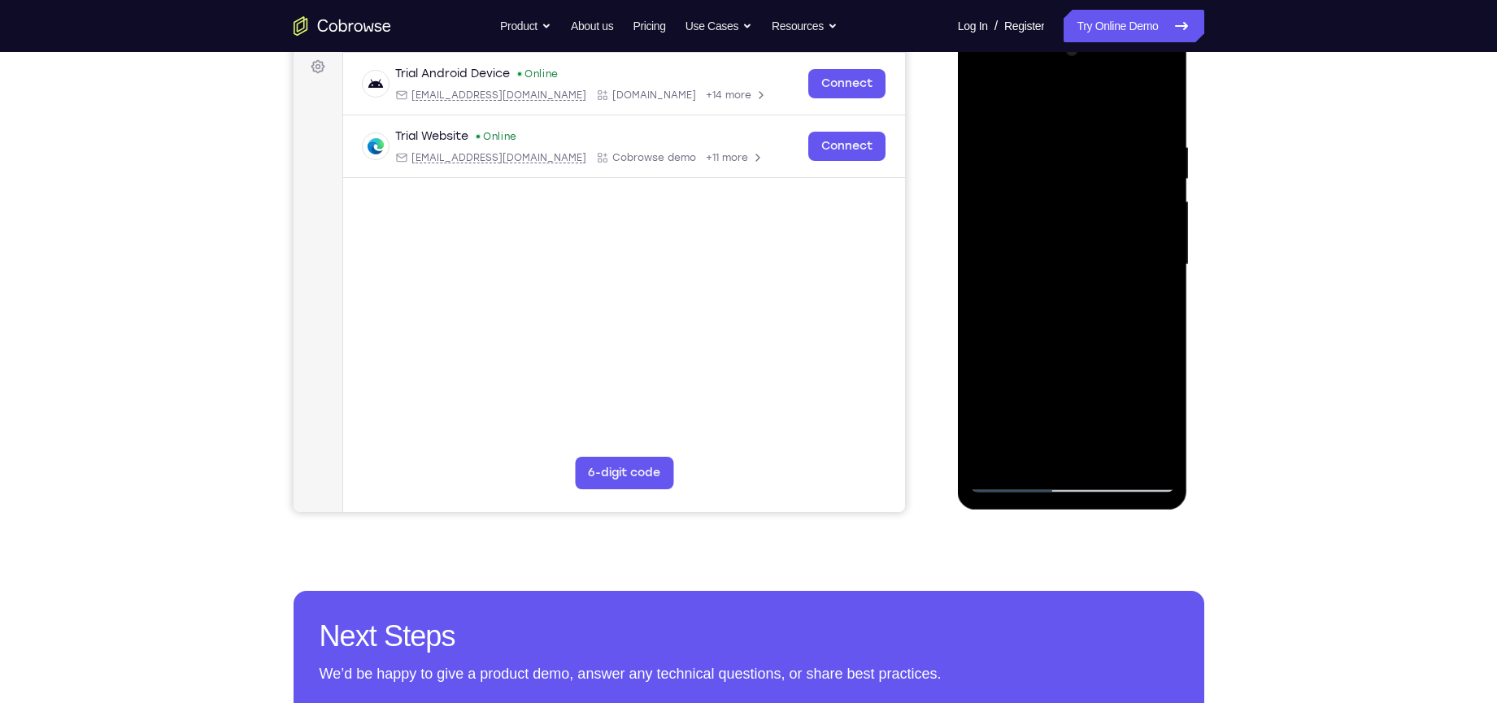
click at [1057, 170] on div at bounding box center [1072, 264] width 205 height 455
drag, startPoint x: 1064, startPoint y: 307, endPoint x: 1061, endPoint y: 431, distance: 123.6
click at [1061, 431] on div at bounding box center [1072, 264] width 205 height 455
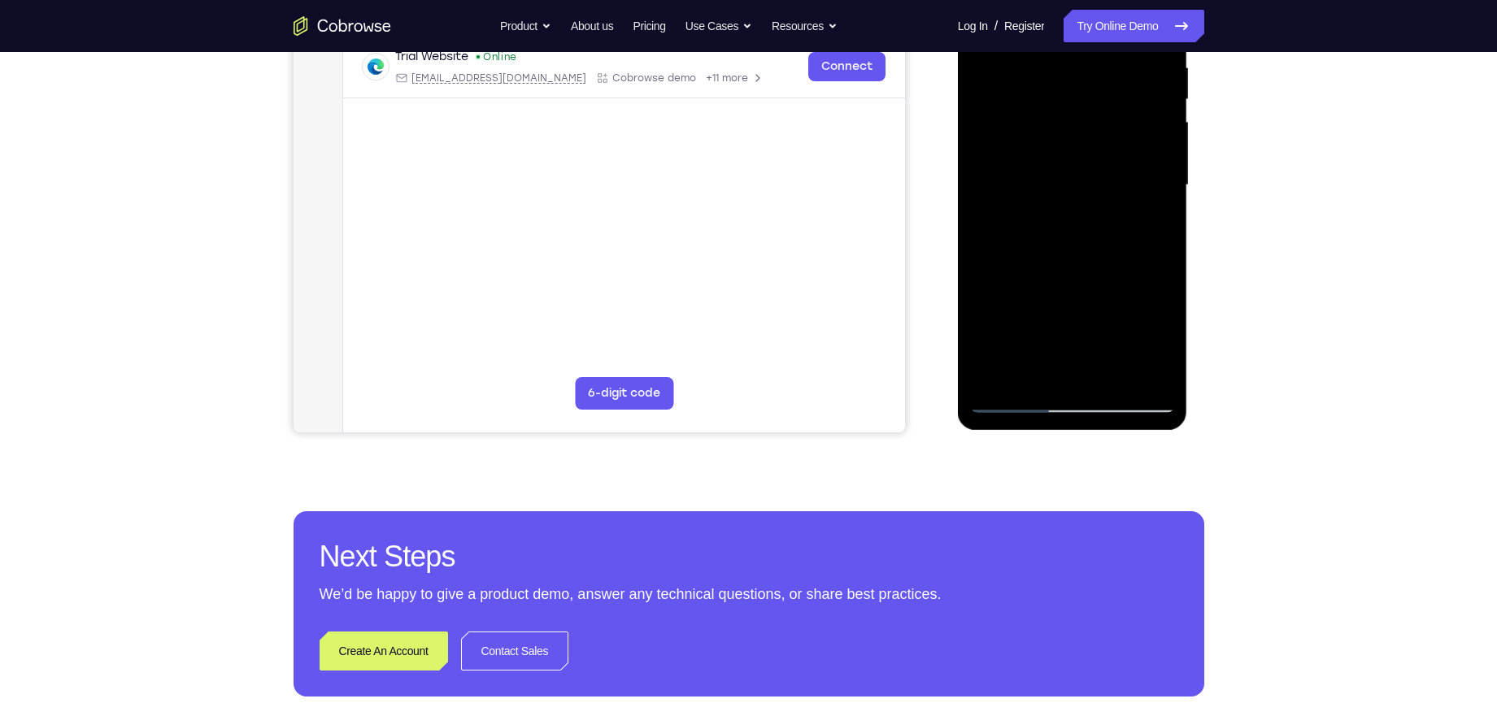
scroll to position [358, 0]
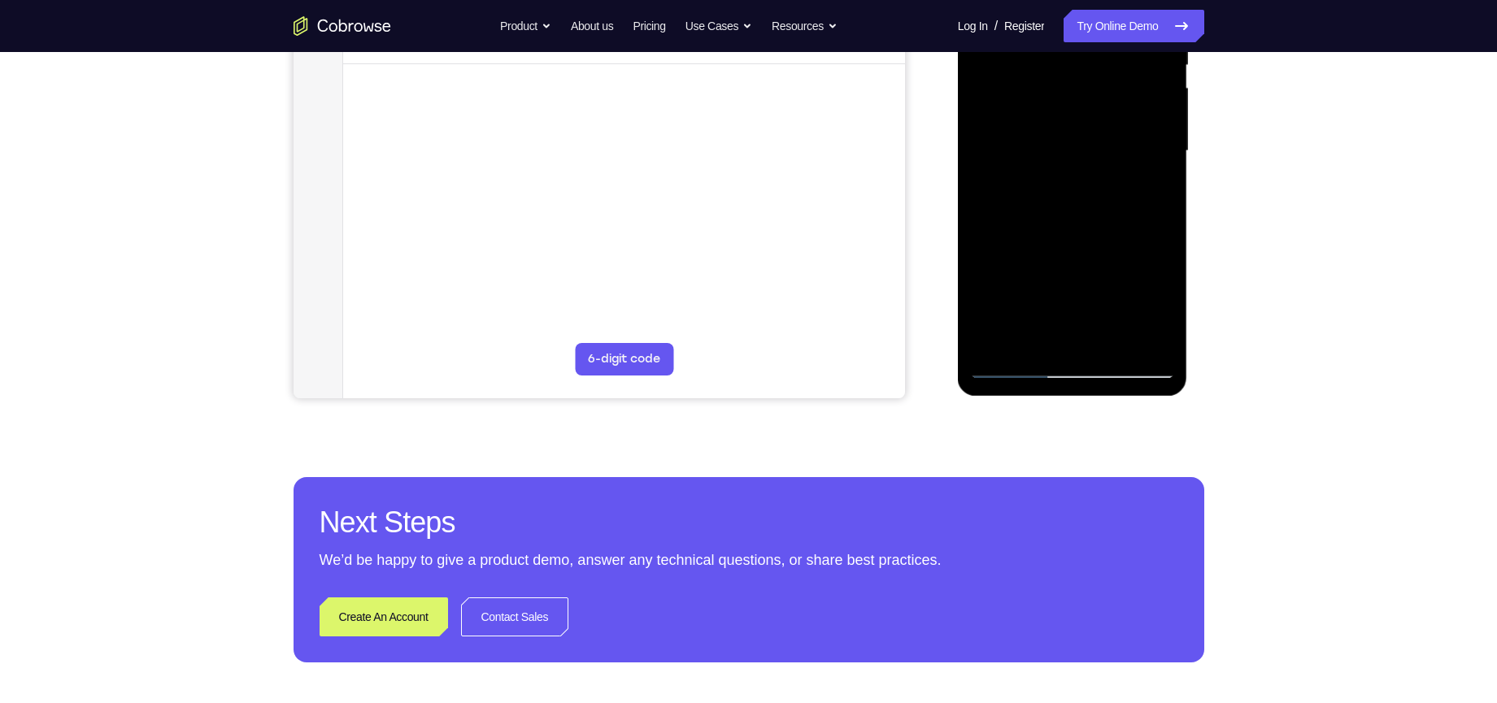
click at [1013, 366] on div at bounding box center [1072, 151] width 205 height 455
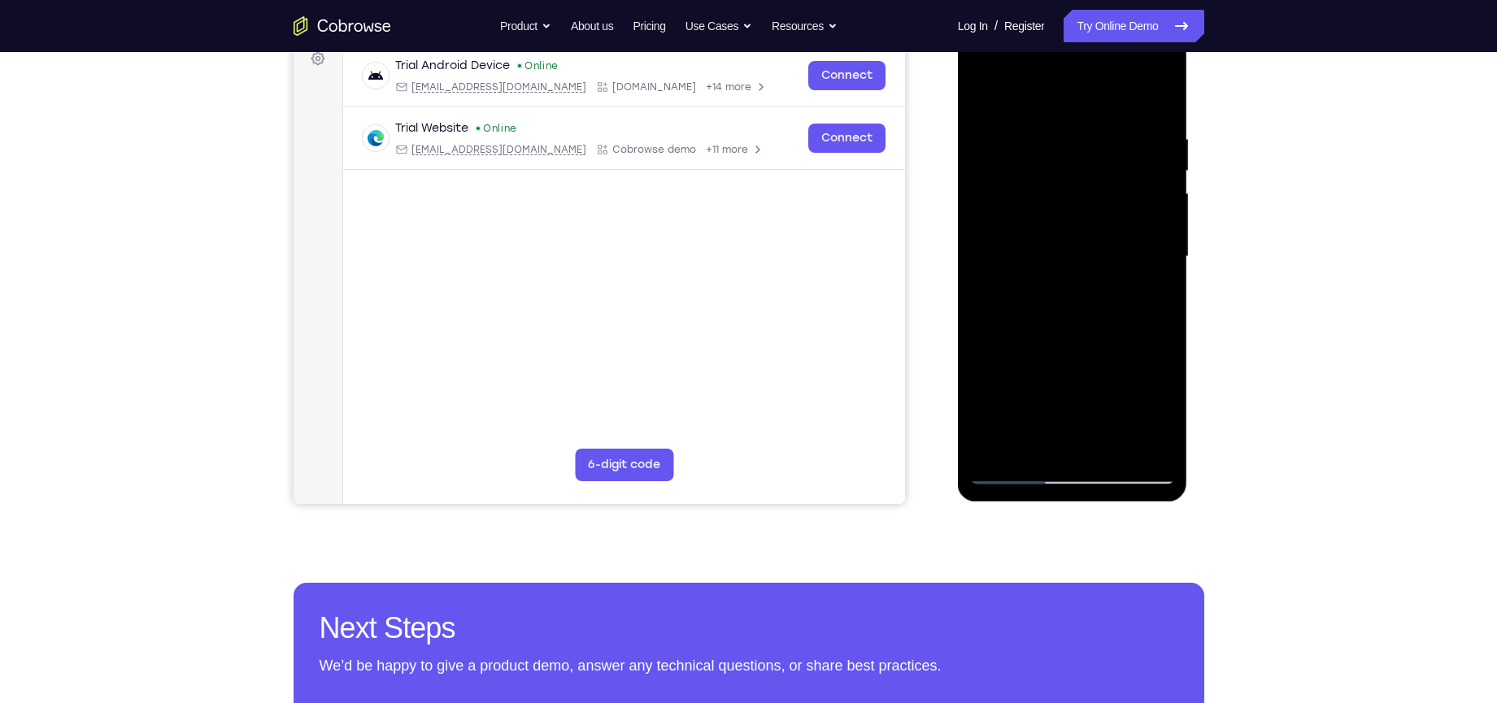
scroll to position [327, 0]
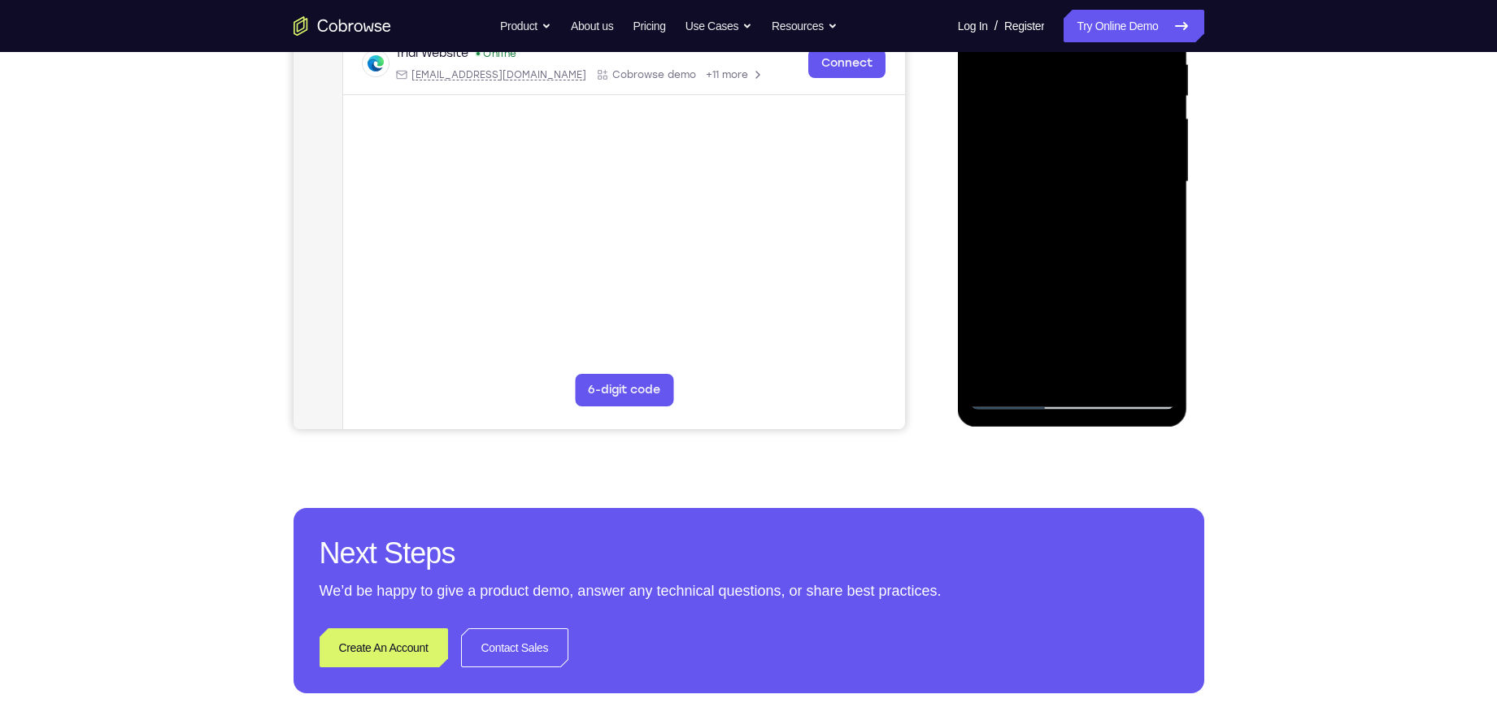
click at [1012, 393] on div at bounding box center [1072, 181] width 205 height 455
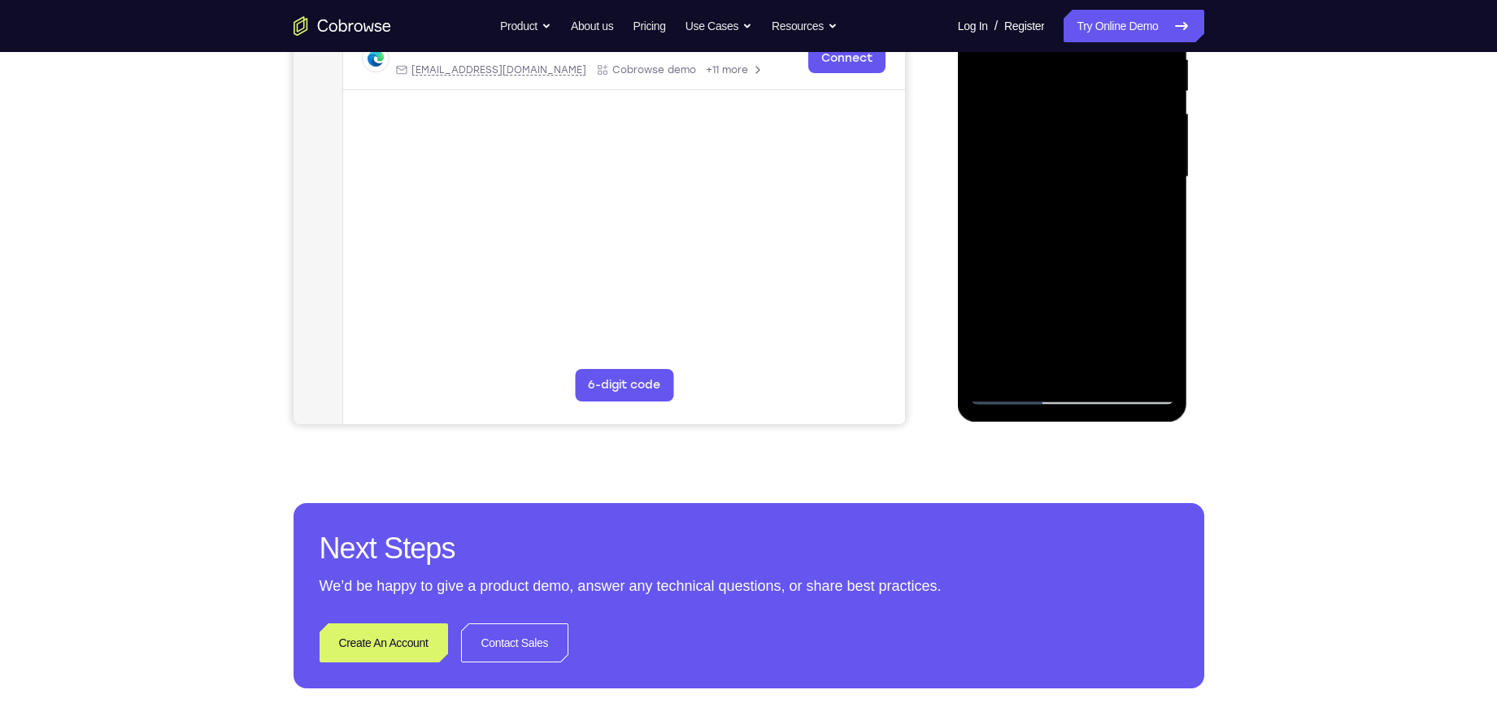
scroll to position [332, 0]
drag, startPoint x: 1085, startPoint y: 319, endPoint x: 1108, endPoint y: 212, distance: 109.7
click at [1108, 212] on div at bounding box center [1072, 176] width 205 height 455
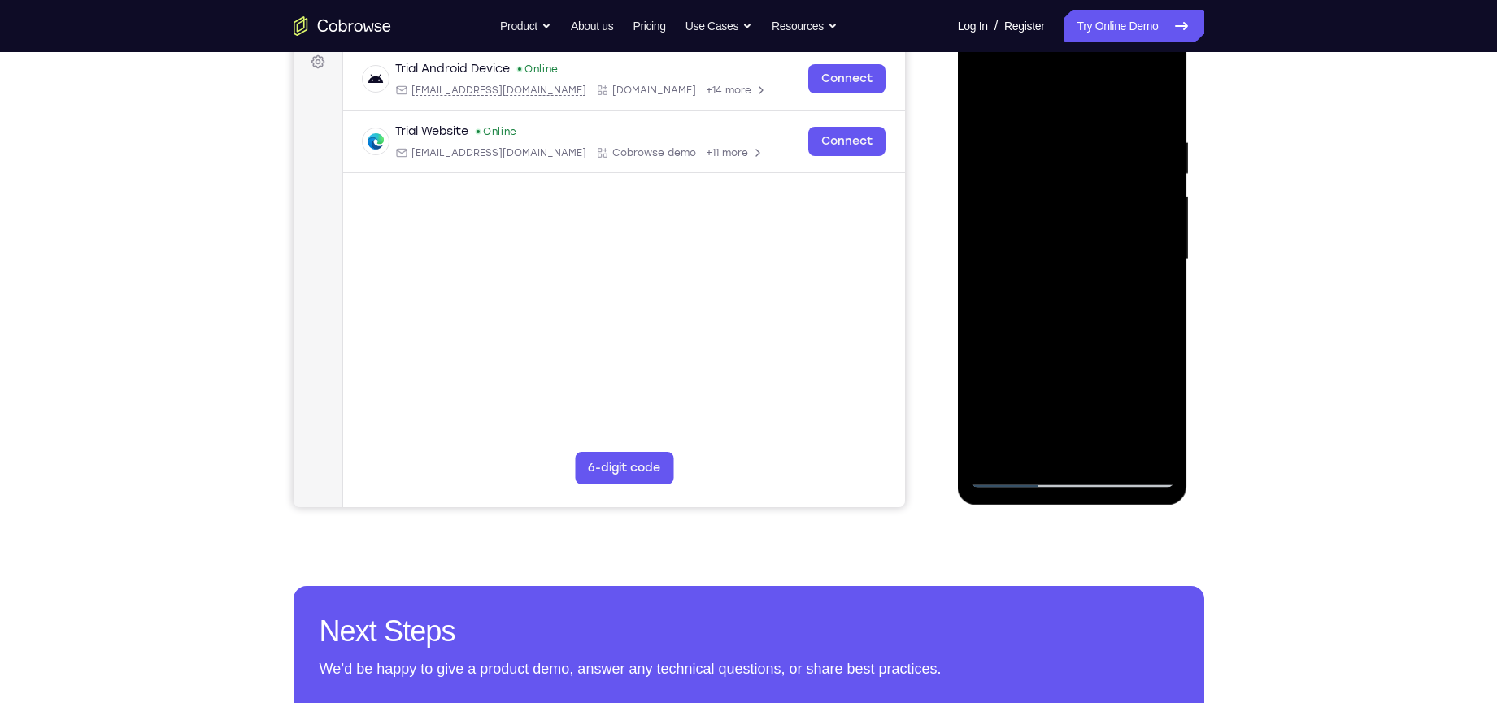
scroll to position [246, 0]
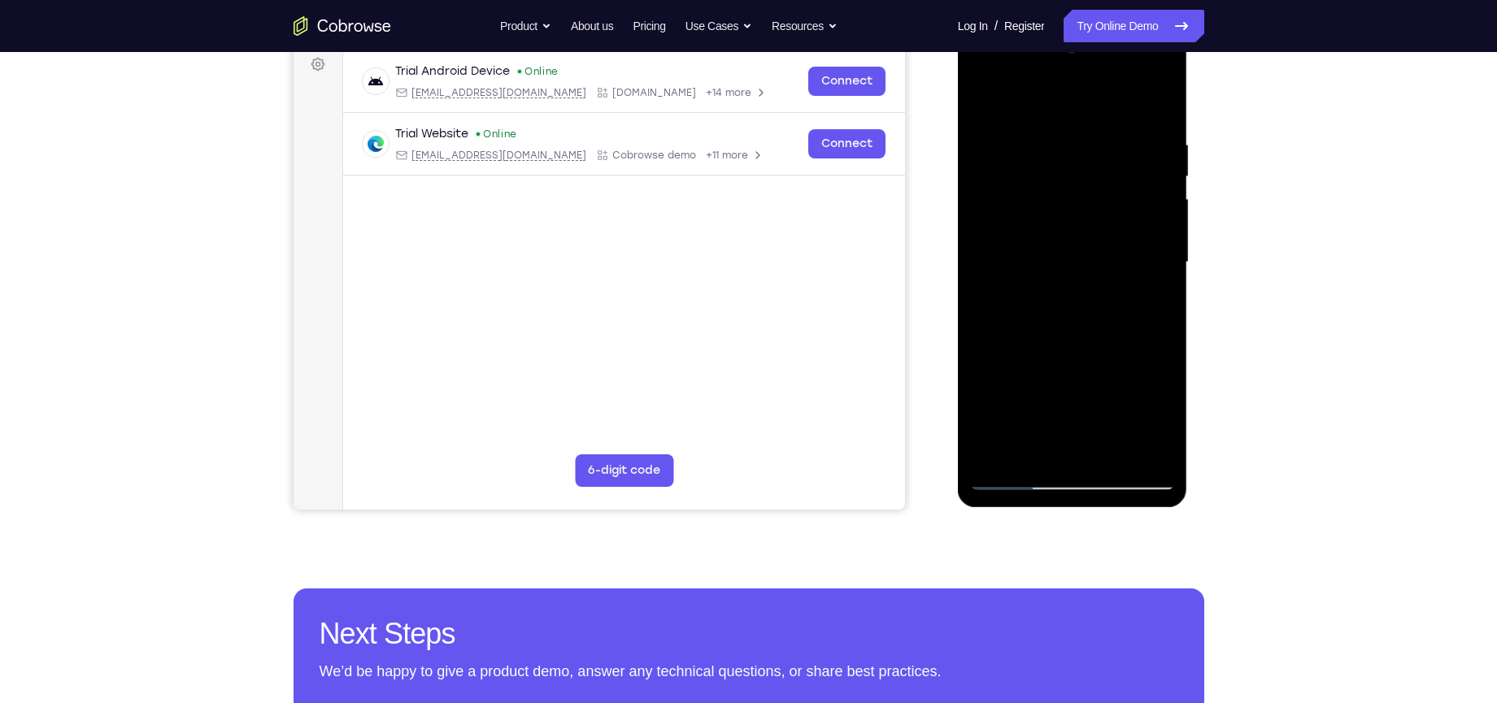
drag, startPoint x: 1093, startPoint y: 211, endPoint x: 1150, endPoint y: 128, distance: 101.2
click at [1150, 128] on div at bounding box center [1072, 262] width 205 height 455
drag, startPoint x: 1110, startPoint y: 220, endPoint x: 1081, endPoint y: 412, distance: 193.9
click at [1081, 412] on div at bounding box center [1072, 262] width 205 height 455
drag, startPoint x: 1081, startPoint y: 230, endPoint x: 1038, endPoint y: 416, distance: 191.1
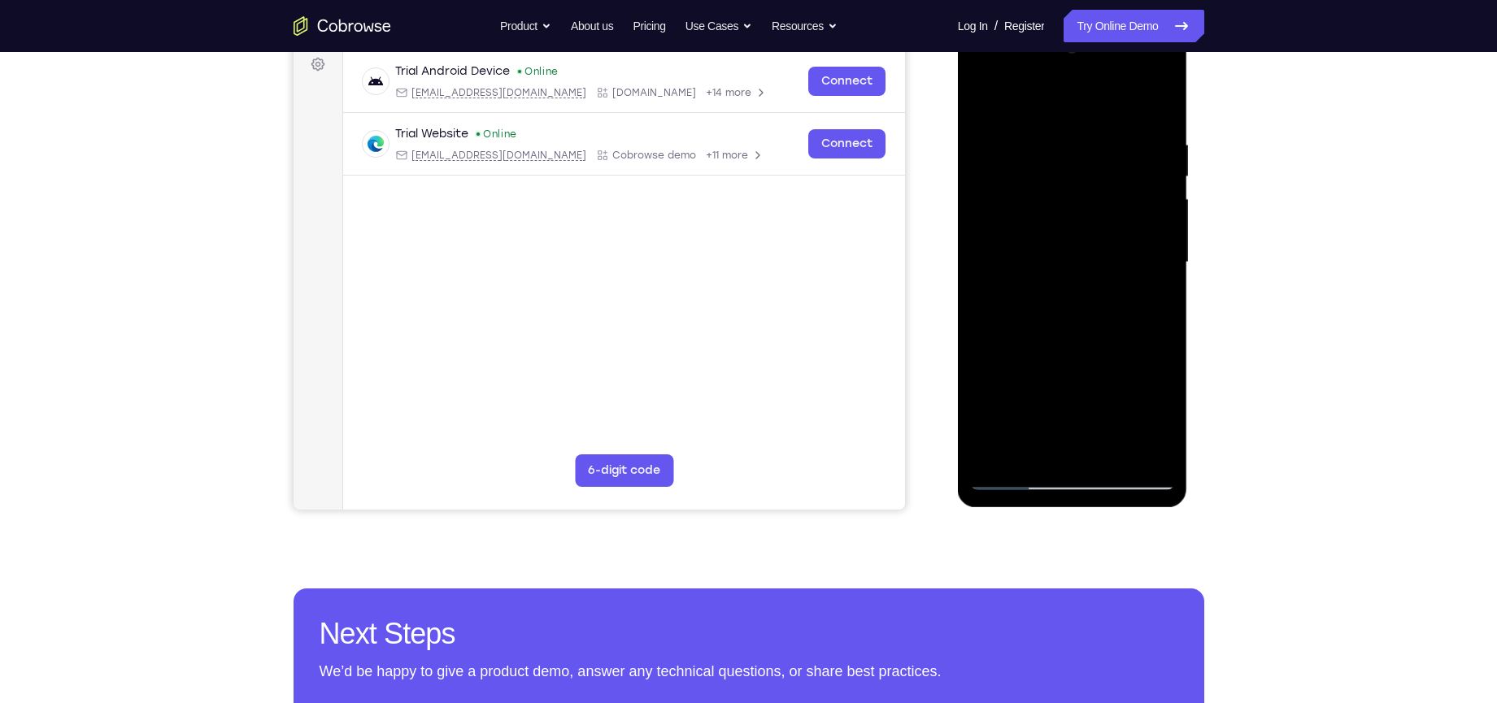
click at [1038, 416] on div at bounding box center [1072, 262] width 205 height 455
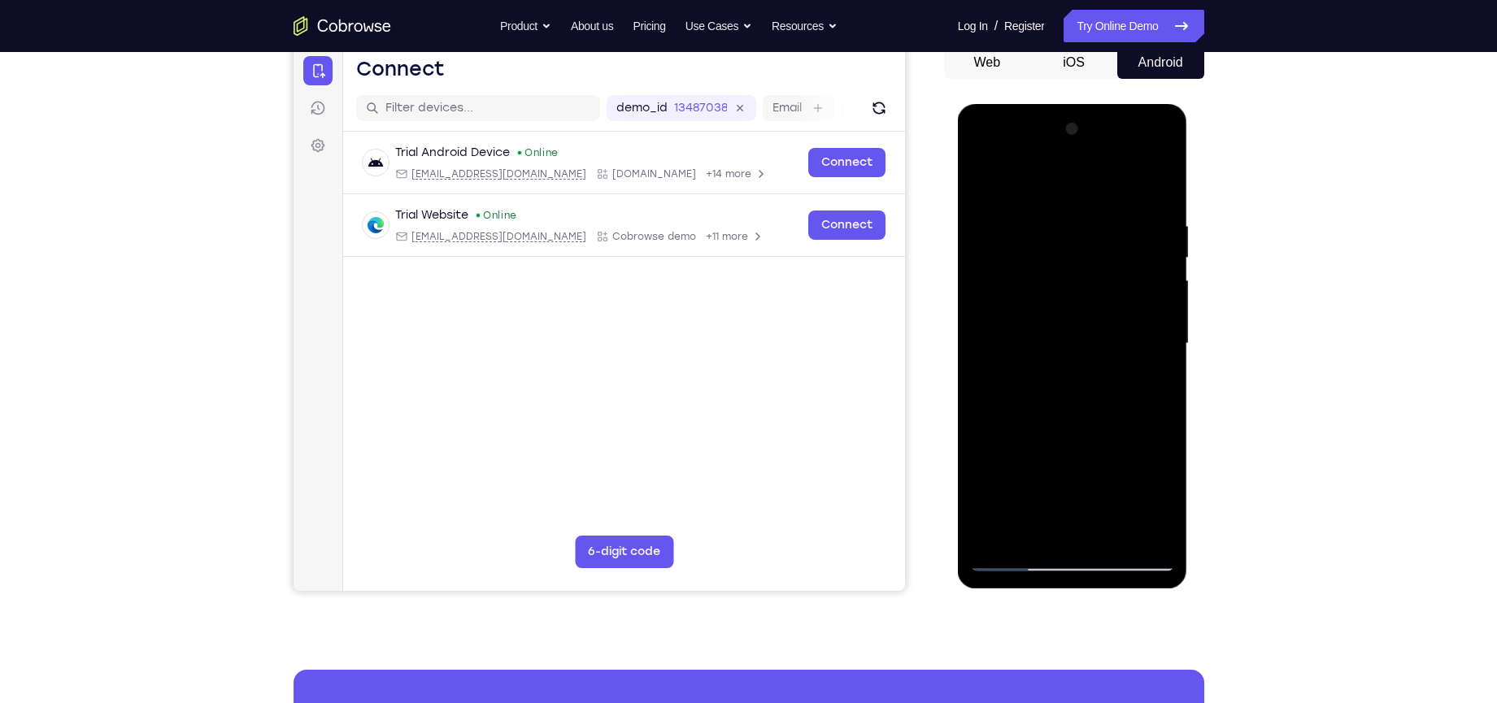
scroll to position [164, 0]
click at [1071, 320] on div at bounding box center [1072, 344] width 205 height 455
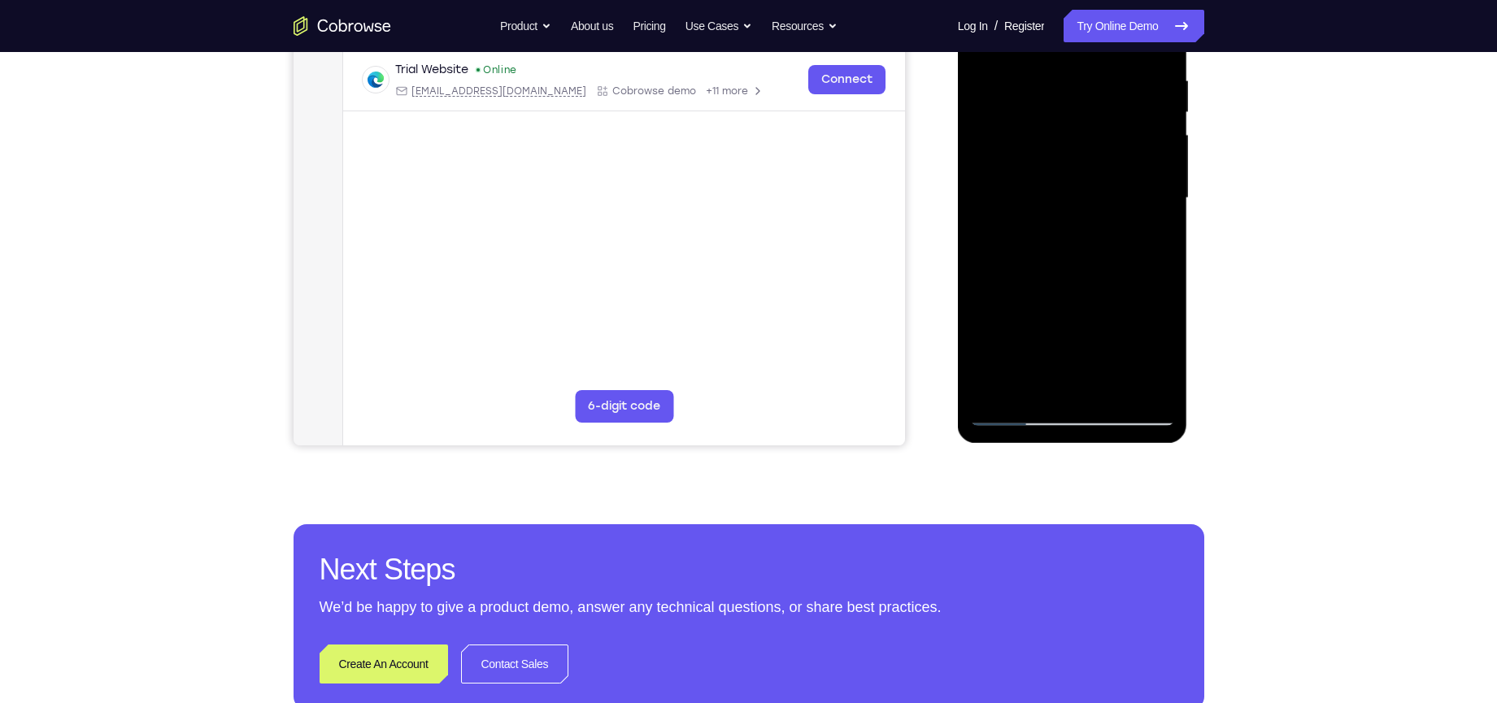
scroll to position [313, 0]
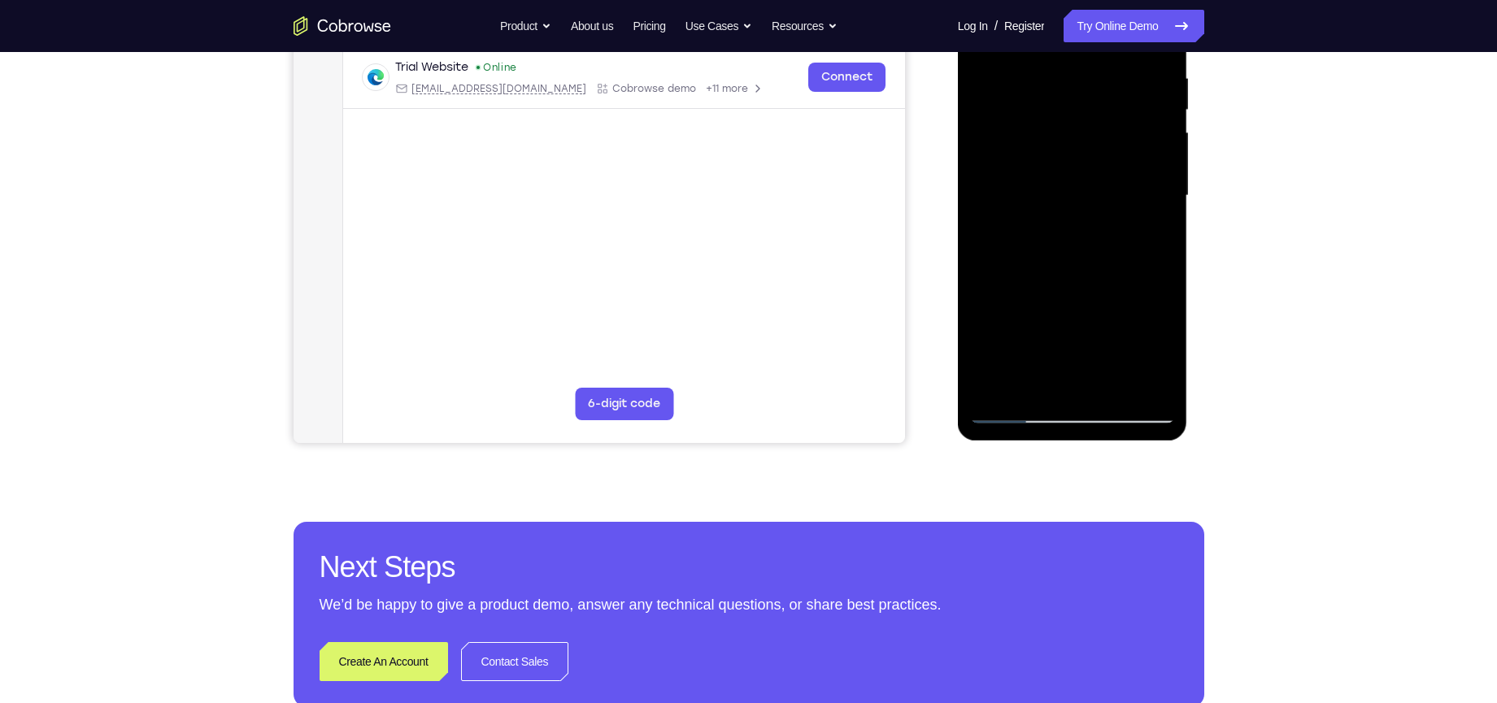
click at [1013, 385] on div at bounding box center [1072, 195] width 205 height 455
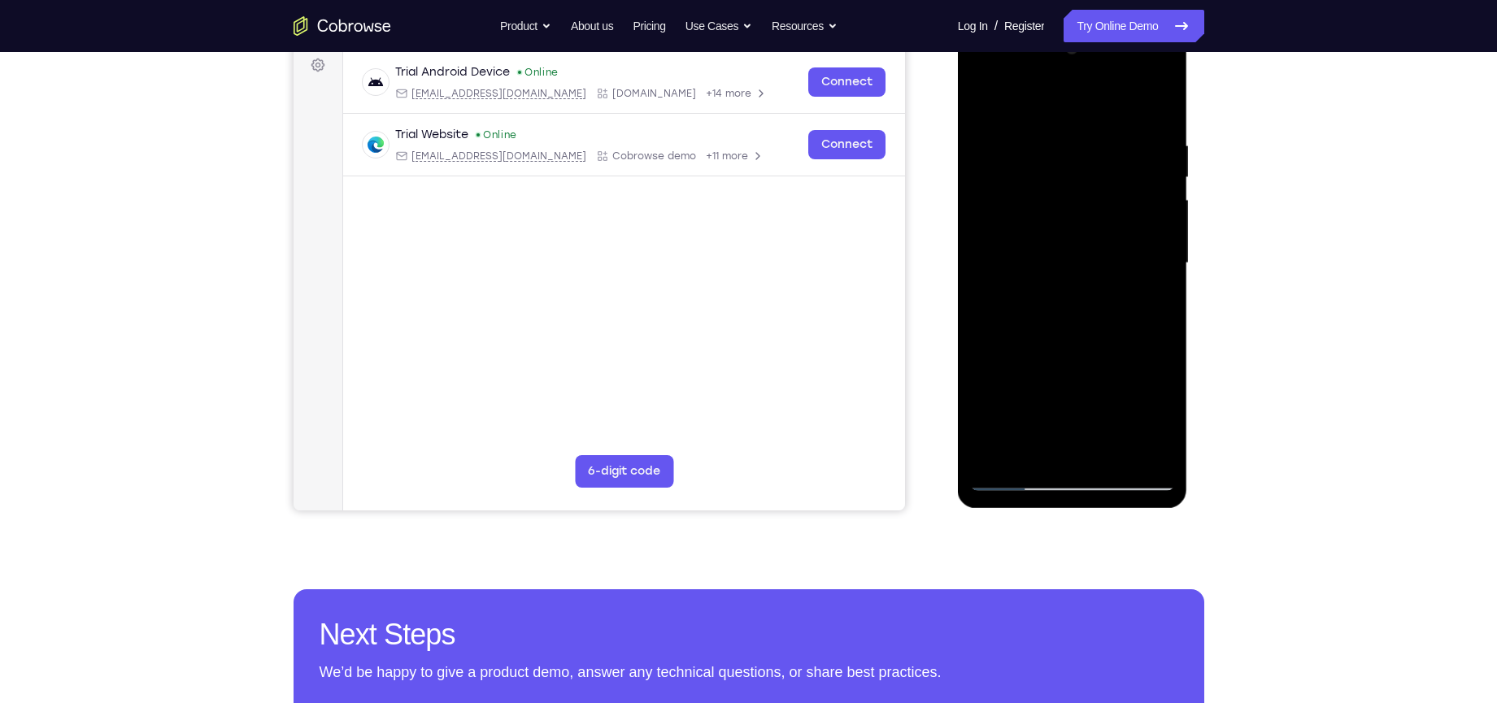
scroll to position [128, 0]
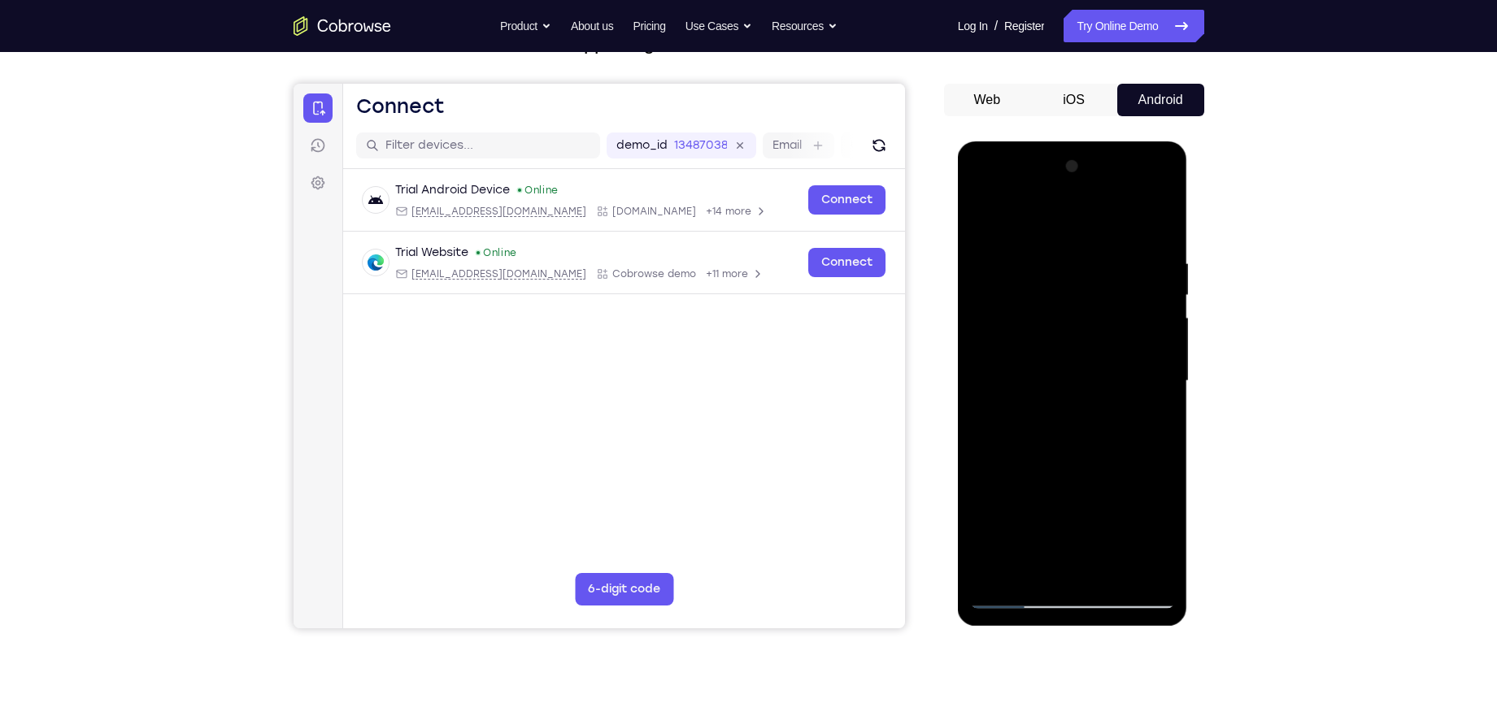
click at [978, 226] on div at bounding box center [1072, 381] width 205 height 455
click at [1006, 219] on div at bounding box center [1072, 381] width 205 height 455
click at [1091, 276] on div at bounding box center [1072, 381] width 205 height 455
click at [1149, 296] on div at bounding box center [1072, 381] width 205 height 455
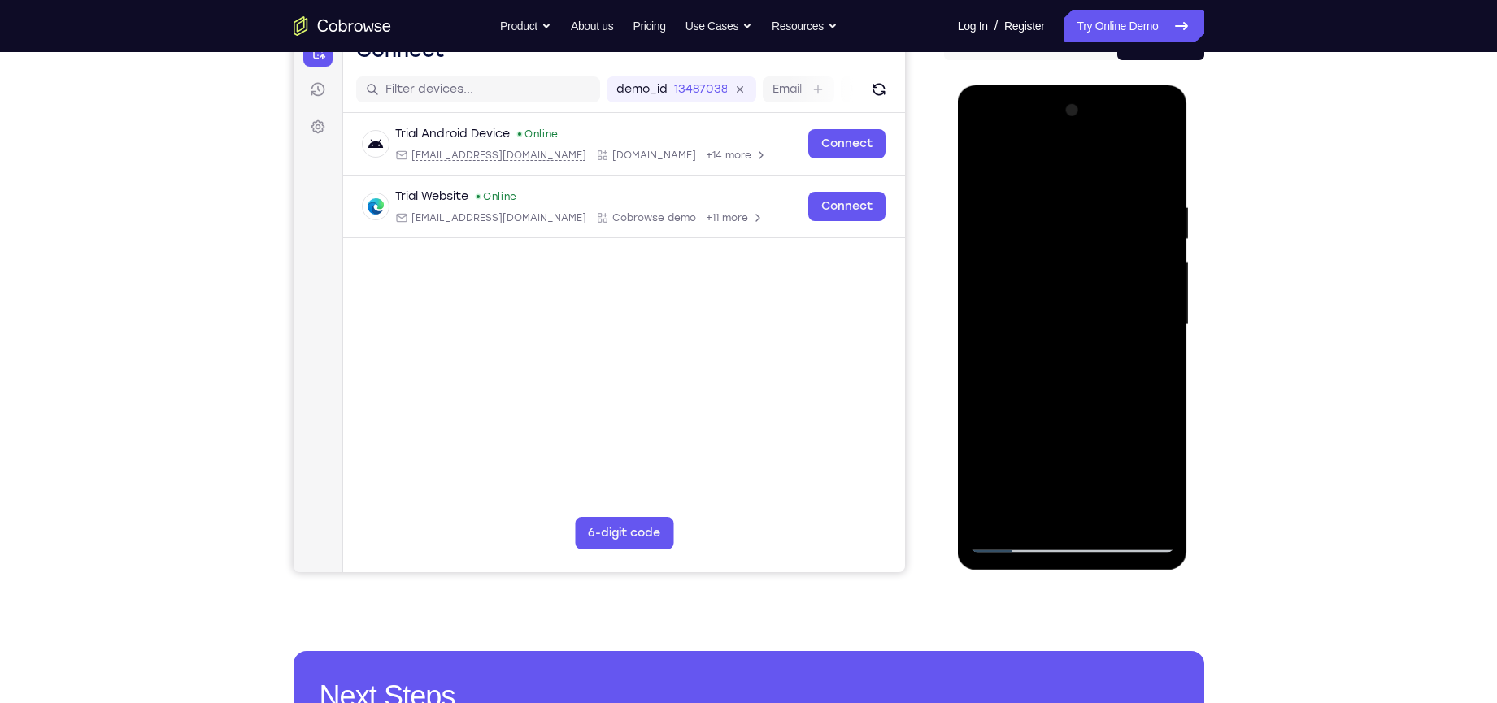
scroll to position [236, 0]
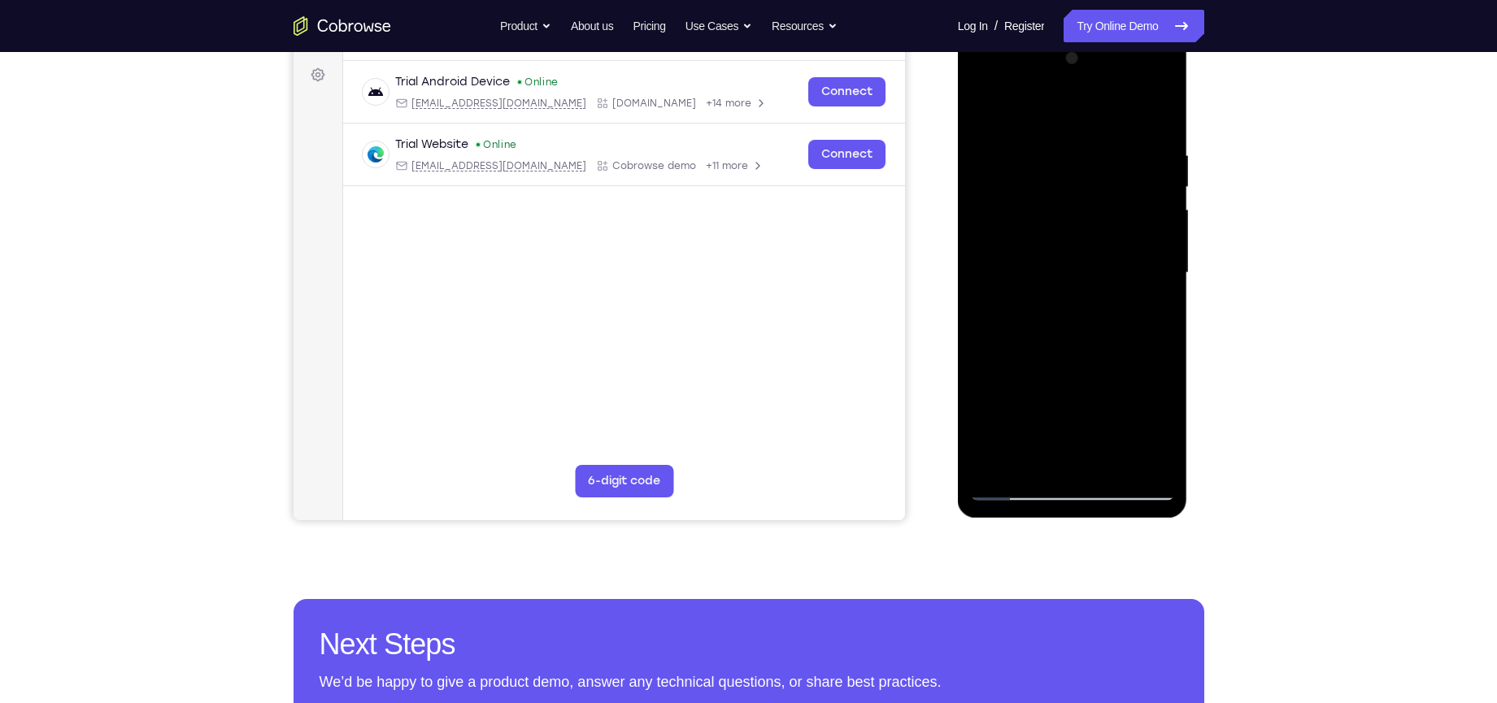
drag, startPoint x: 1026, startPoint y: 275, endPoint x: 1210, endPoint y: 272, distance: 184.6
click at [1189, 272] on html "Online web based iOS Simulators and Android Emulators. Run iPhone, iPad, Mobile…" at bounding box center [1074, 277] width 232 height 488
drag, startPoint x: 1143, startPoint y: 295, endPoint x: 979, endPoint y: 295, distance: 164.2
click at [979, 295] on div at bounding box center [1072, 273] width 205 height 455
drag, startPoint x: 1110, startPoint y: 315, endPoint x: 950, endPoint y: 311, distance: 159.4
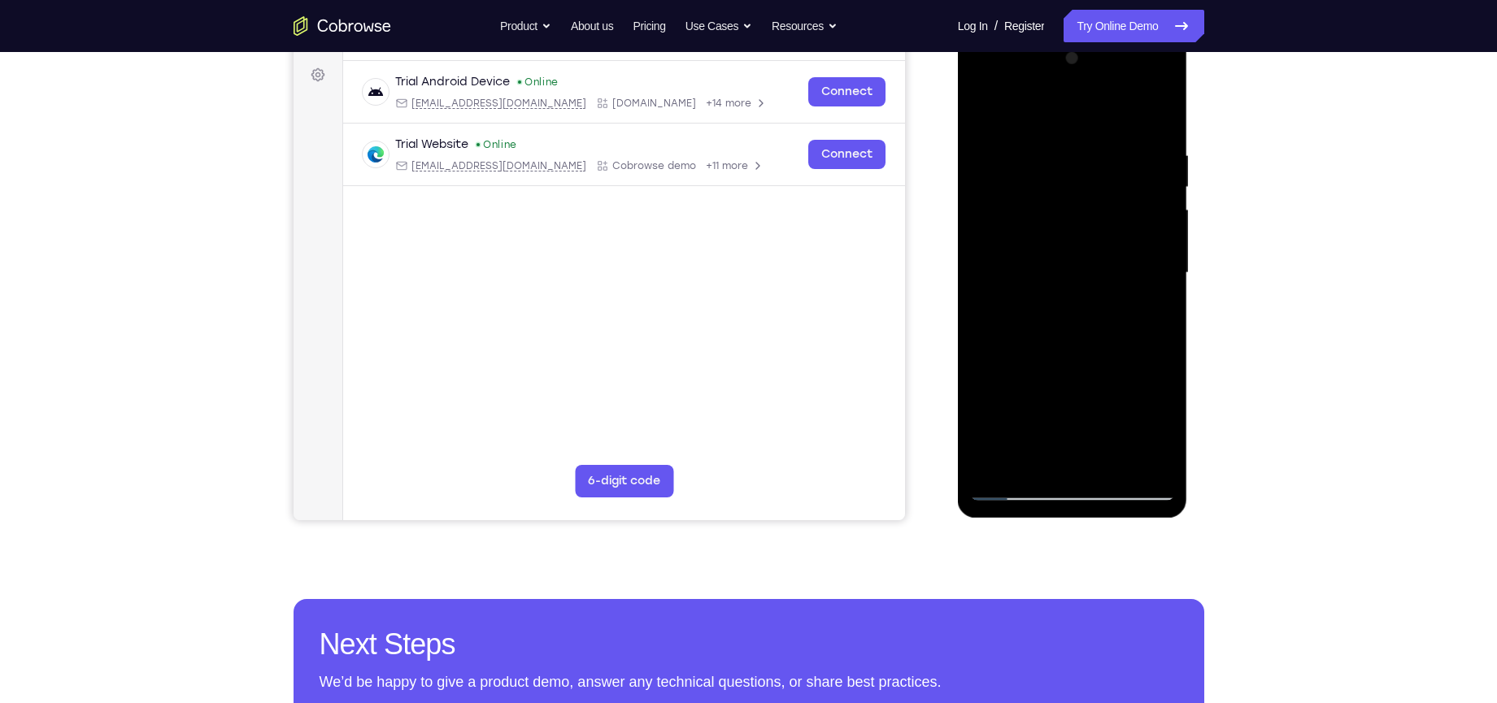
click at [958, 311] on html "Online web based iOS Simulators and Android Emulators. Run iPhone, iPad, Mobile…" at bounding box center [1074, 277] width 232 height 488
drag, startPoint x: 1005, startPoint y: 266, endPoint x: 1185, endPoint y: 309, distance: 185.5
click at [1185, 309] on div at bounding box center [1073, 275] width 230 height 484
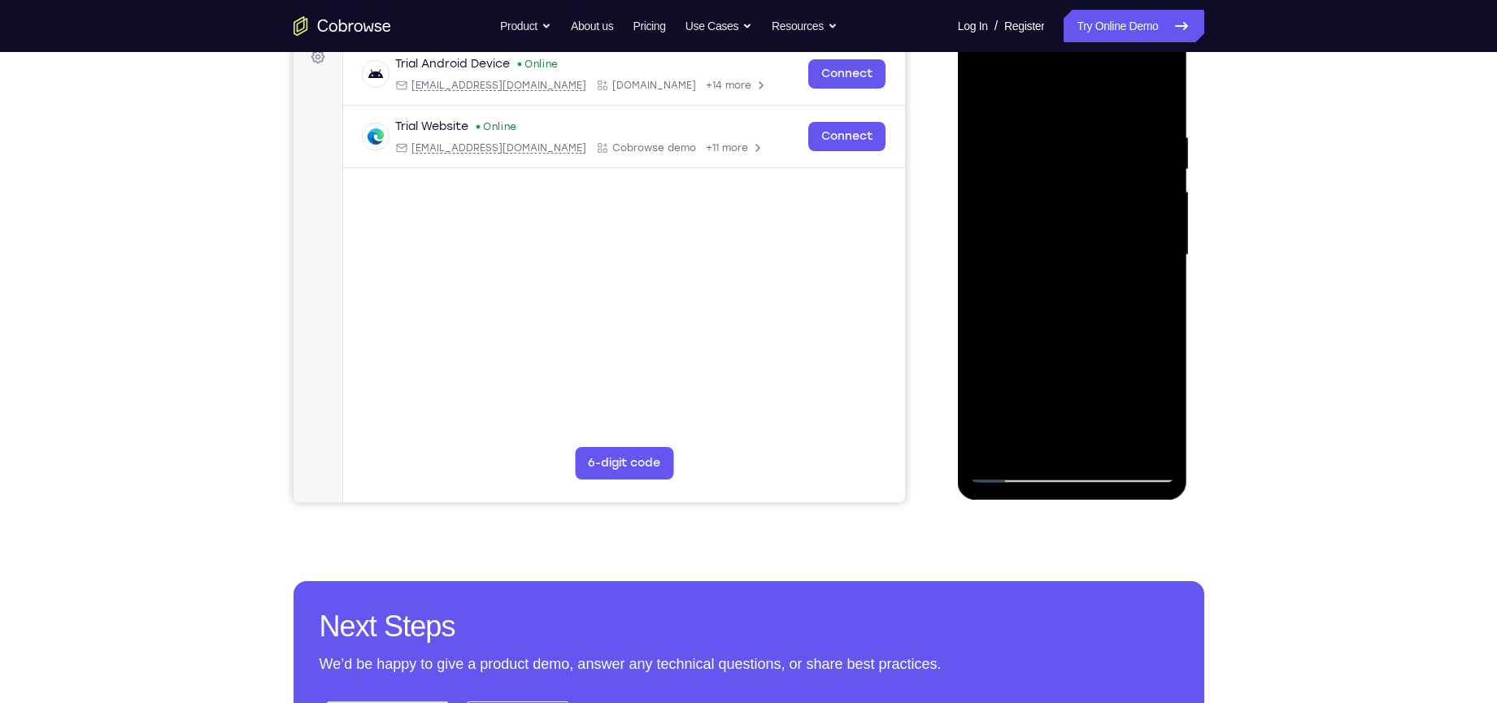
scroll to position [217, 0]
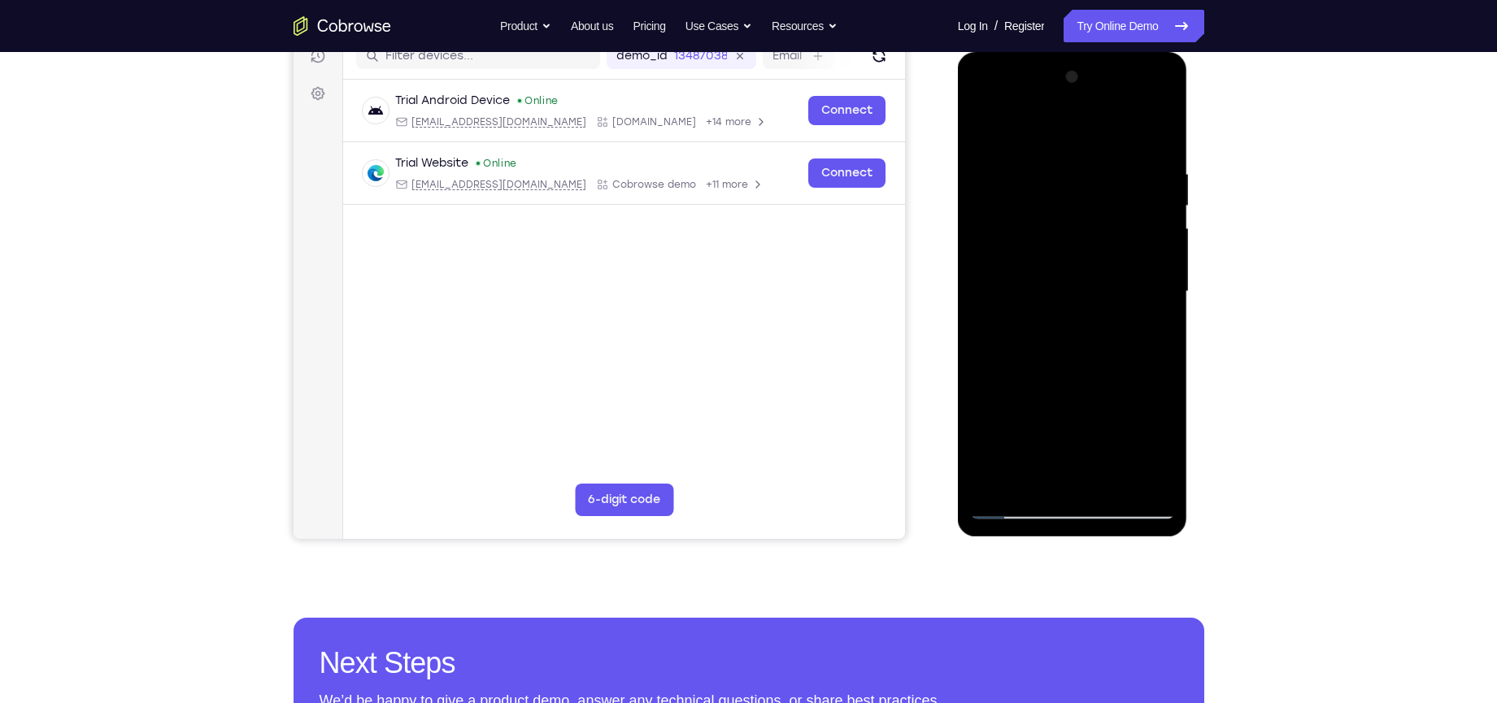
drag, startPoint x: 1029, startPoint y: 315, endPoint x: 1232, endPoint y: 321, distance: 202.5
click at [1189, 321] on html "Online web based iOS Simulators and Android Emulators. Run iPhone, iPad, Mobile…" at bounding box center [1074, 296] width 232 height 488
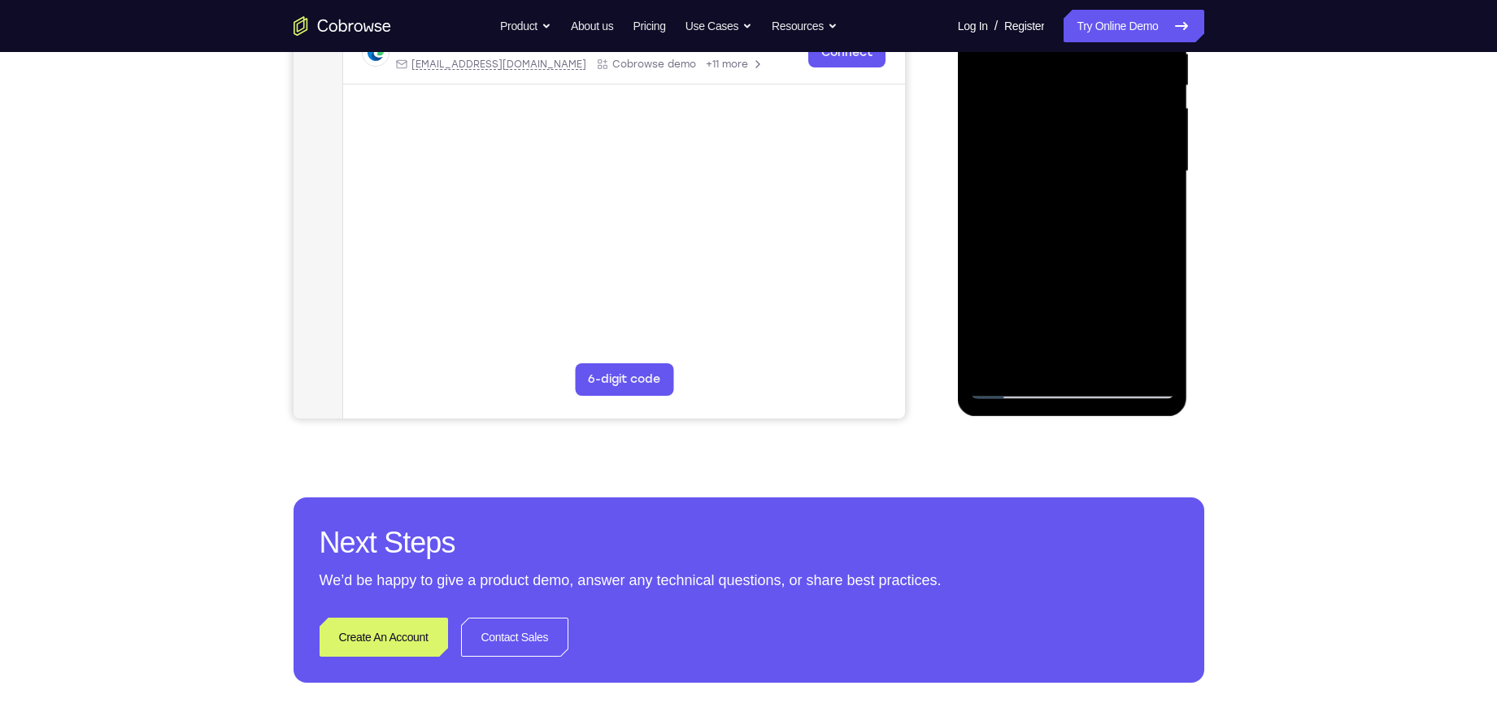
scroll to position [337, 0]
click at [1015, 389] on div at bounding box center [1072, 172] width 205 height 455
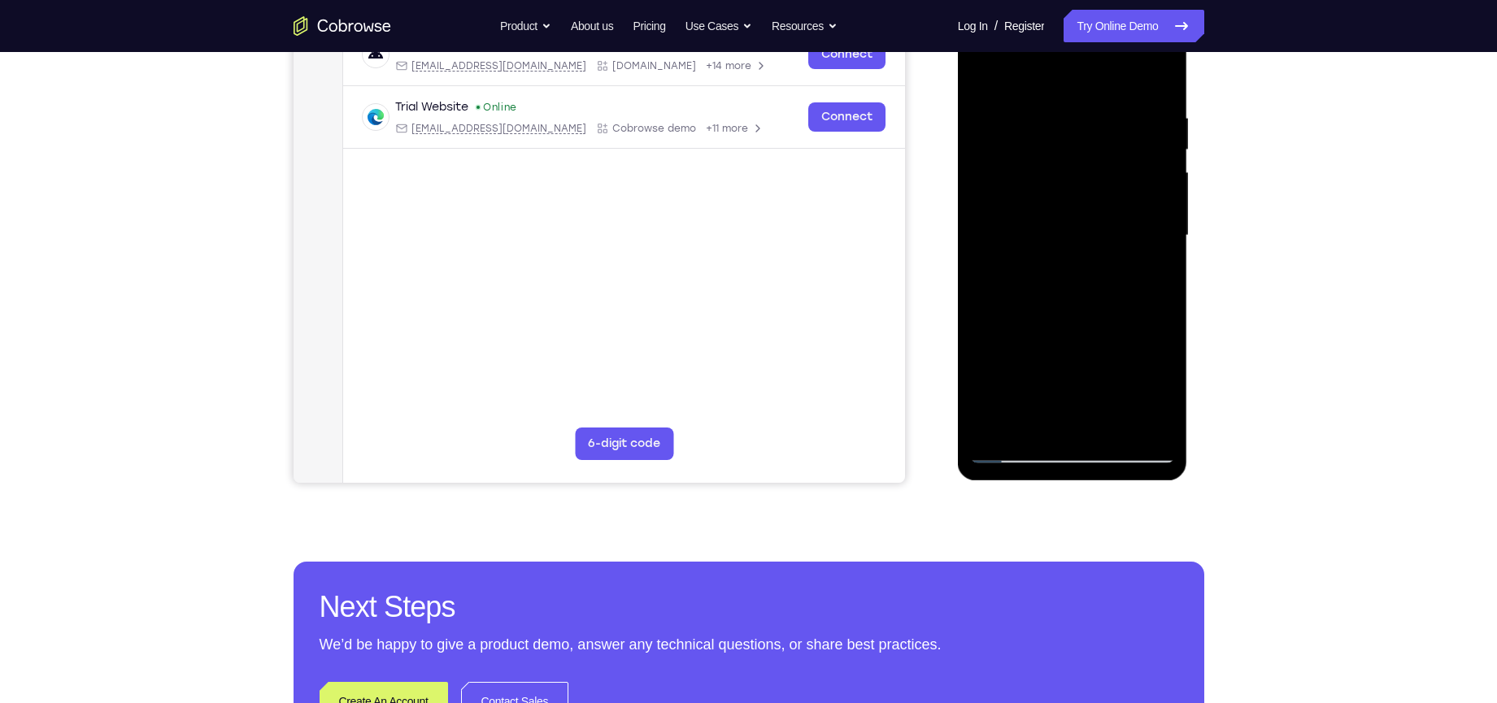
click at [1123, 177] on div at bounding box center [1072, 235] width 205 height 455
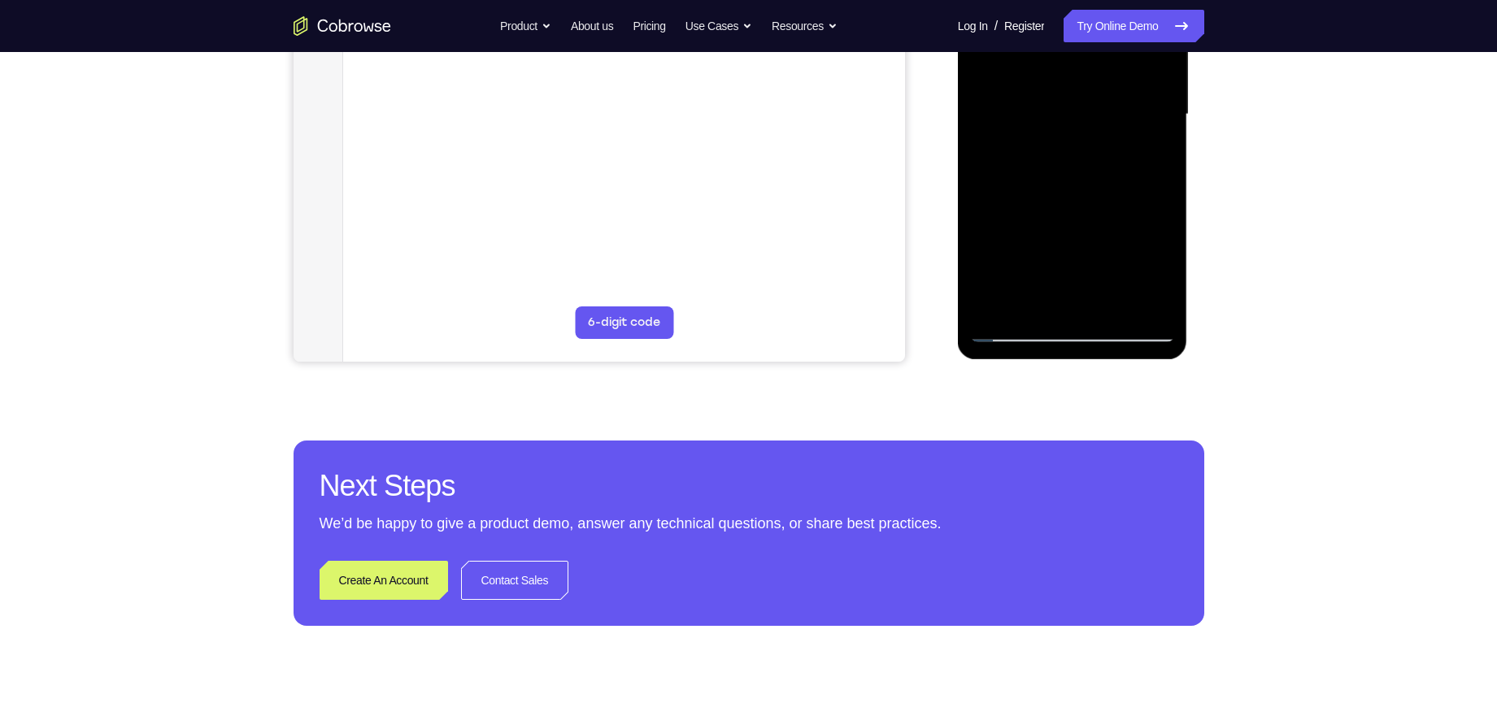
scroll to position [396, 0]
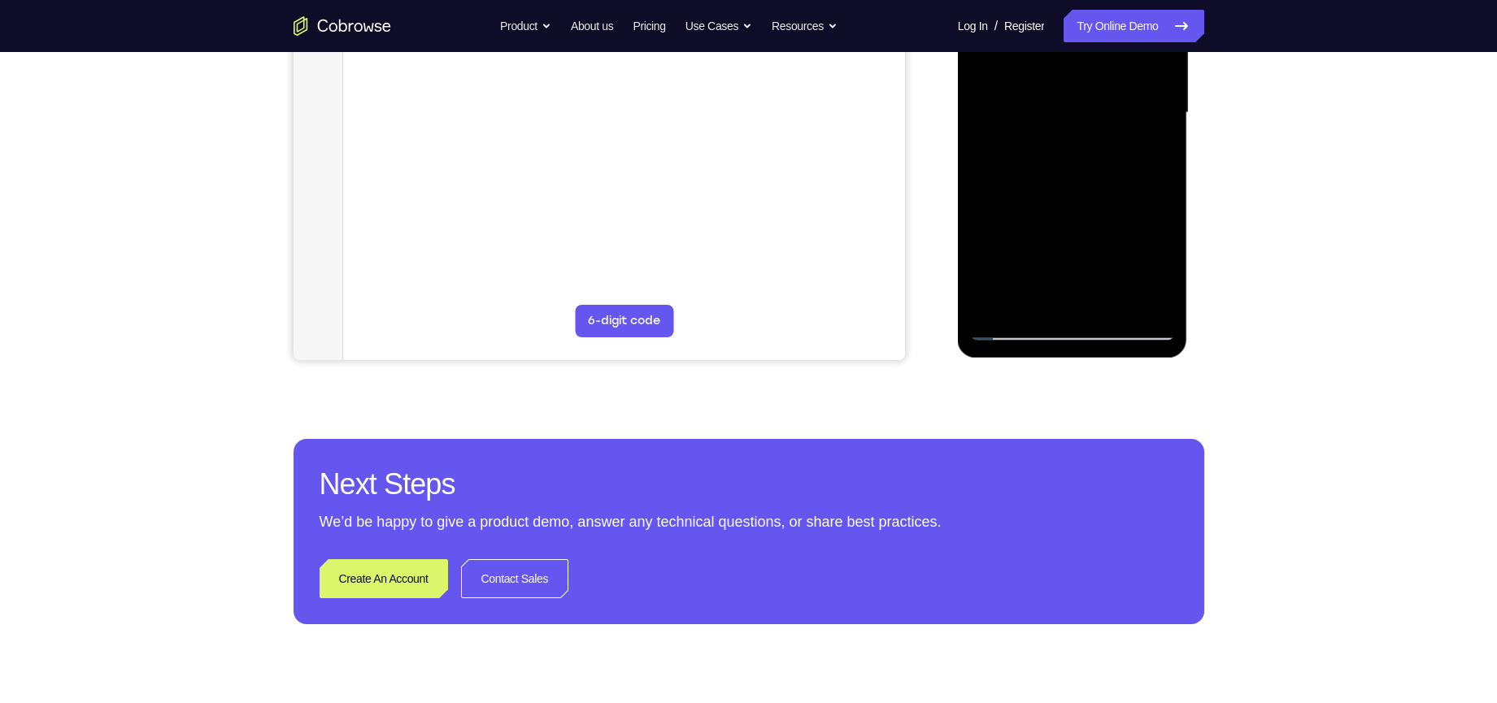
click at [1008, 334] on div at bounding box center [1072, 112] width 205 height 455
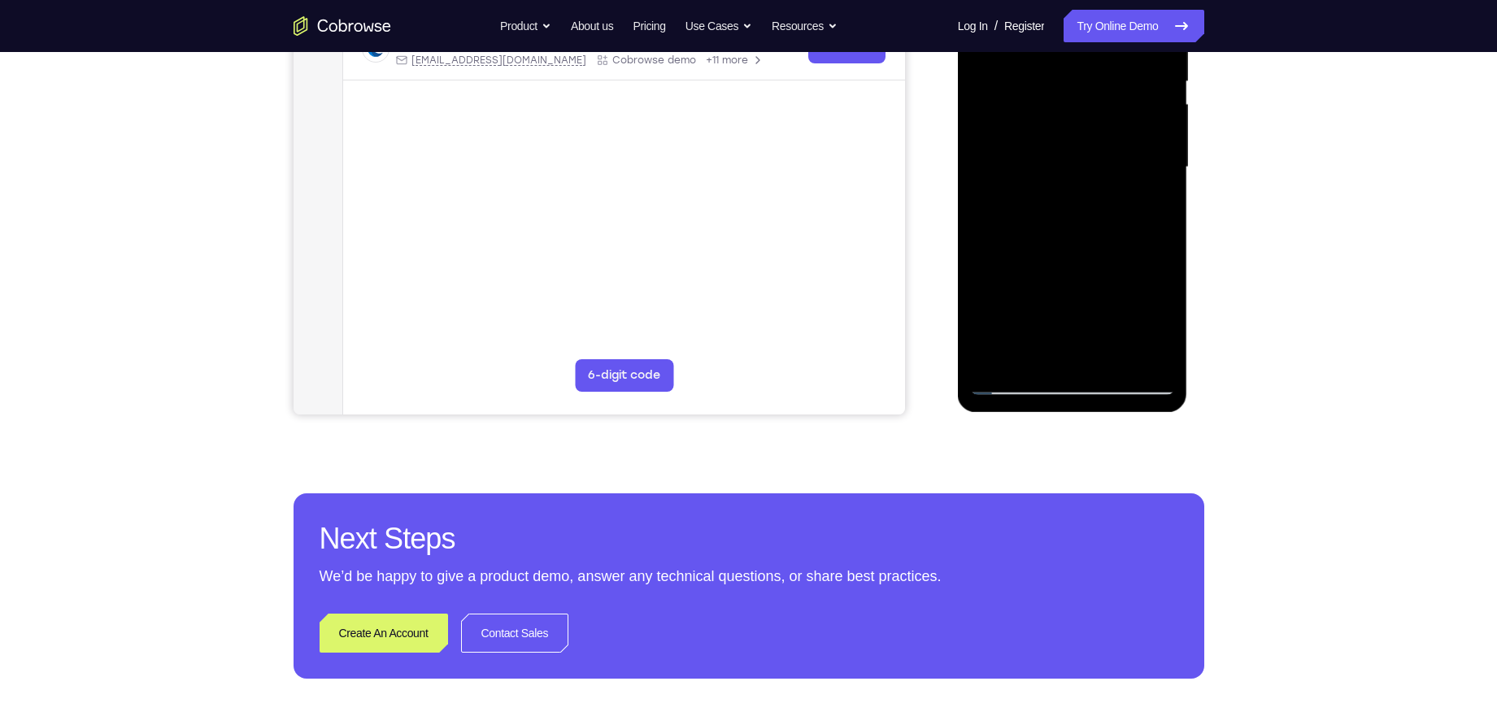
scroll to position [340, 0]
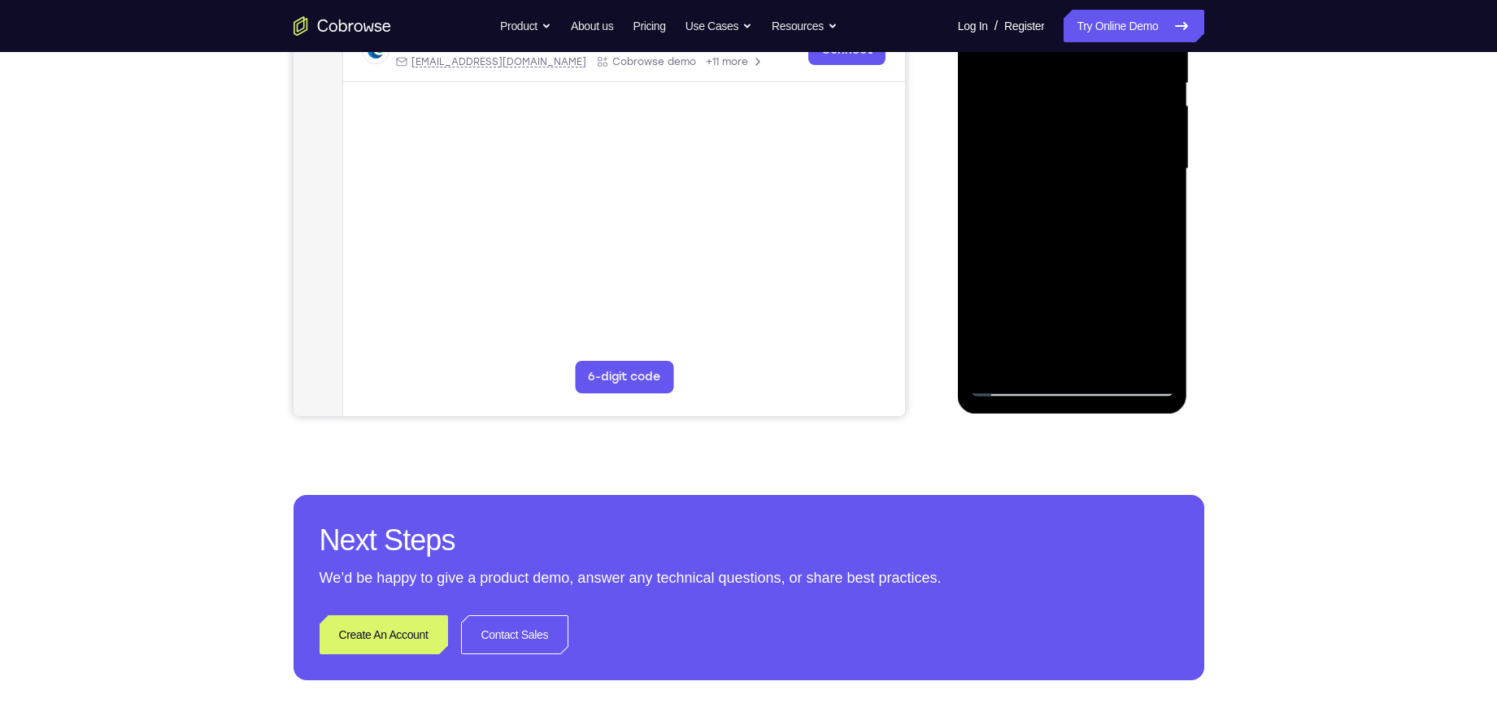
click at [1097, 323] on div at bounding box center [1072, 168] width 205 height 455
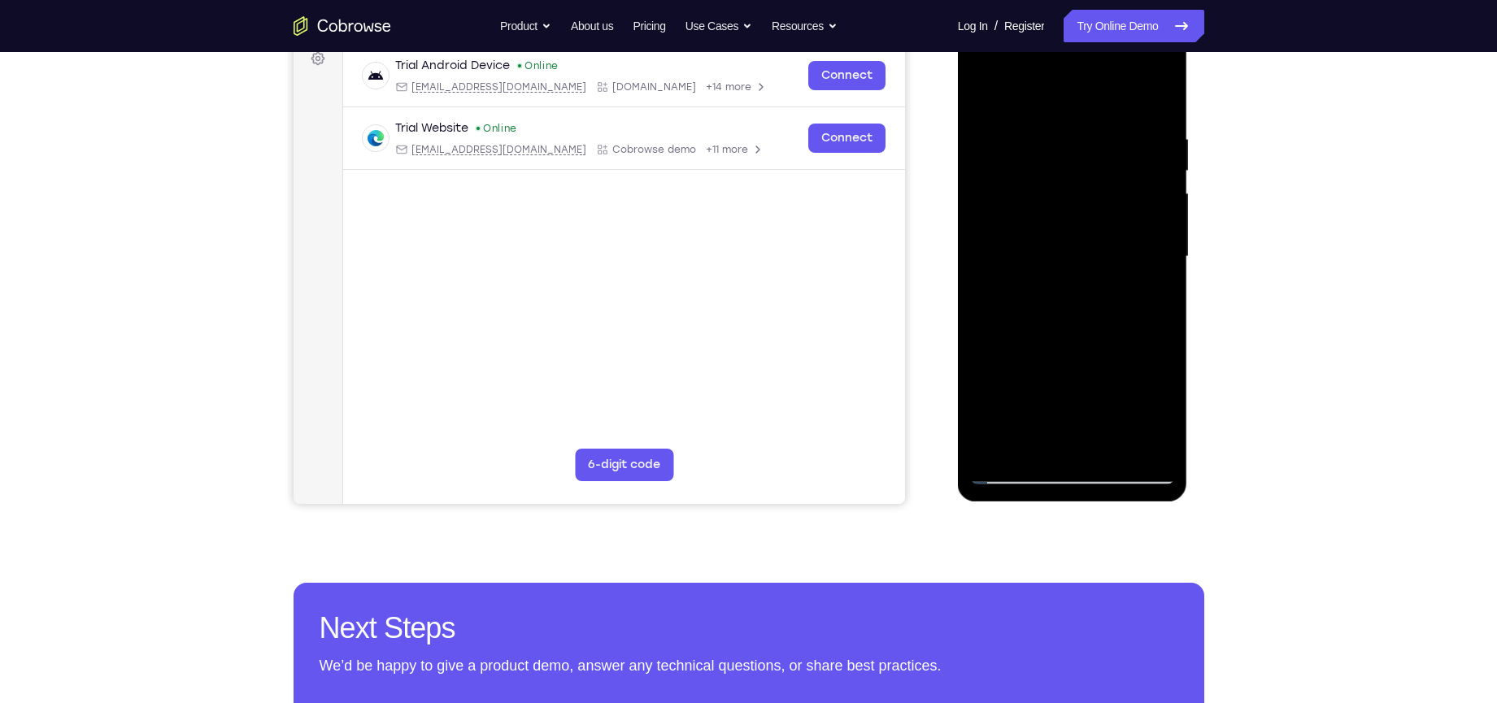
scroll to position [168, 0]
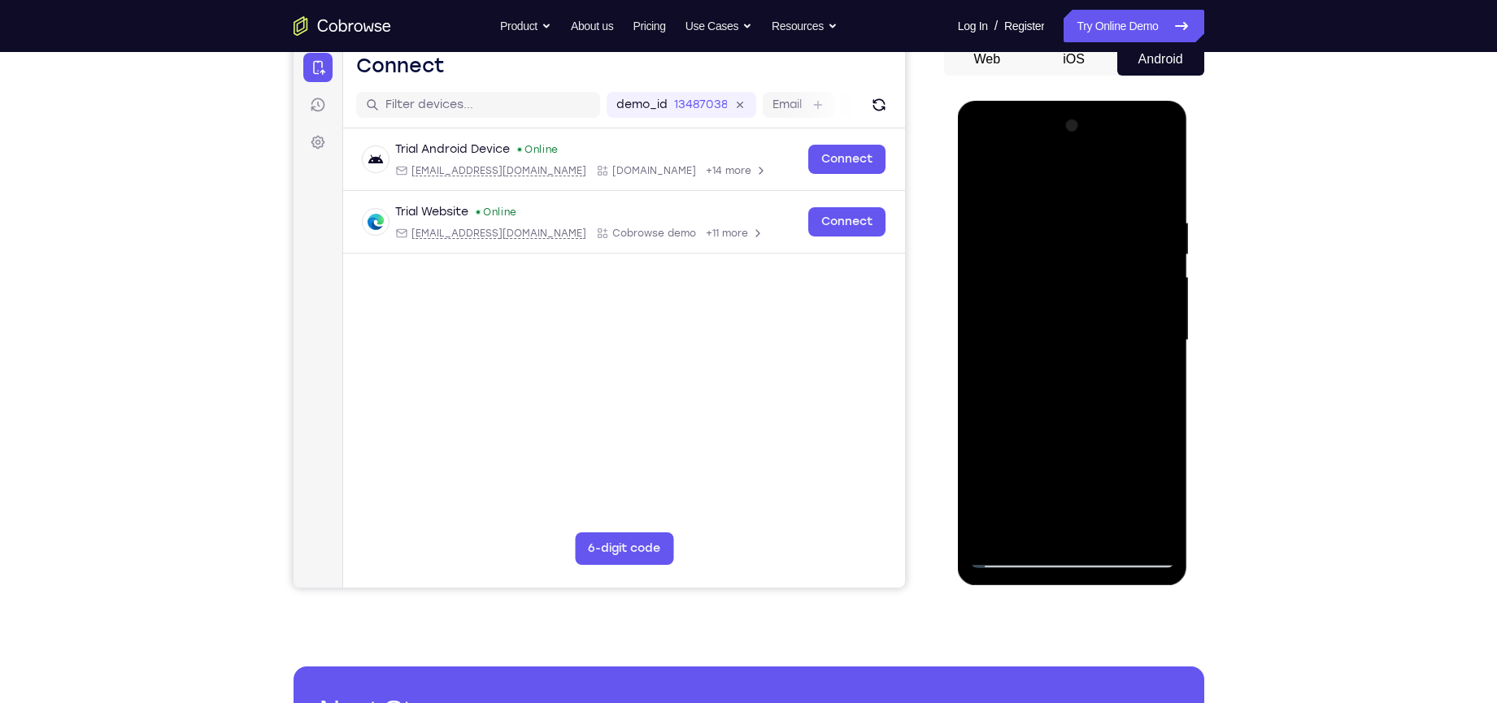
click at [984, 182] on div at bounding box center [1072, 340] width 205 height 455
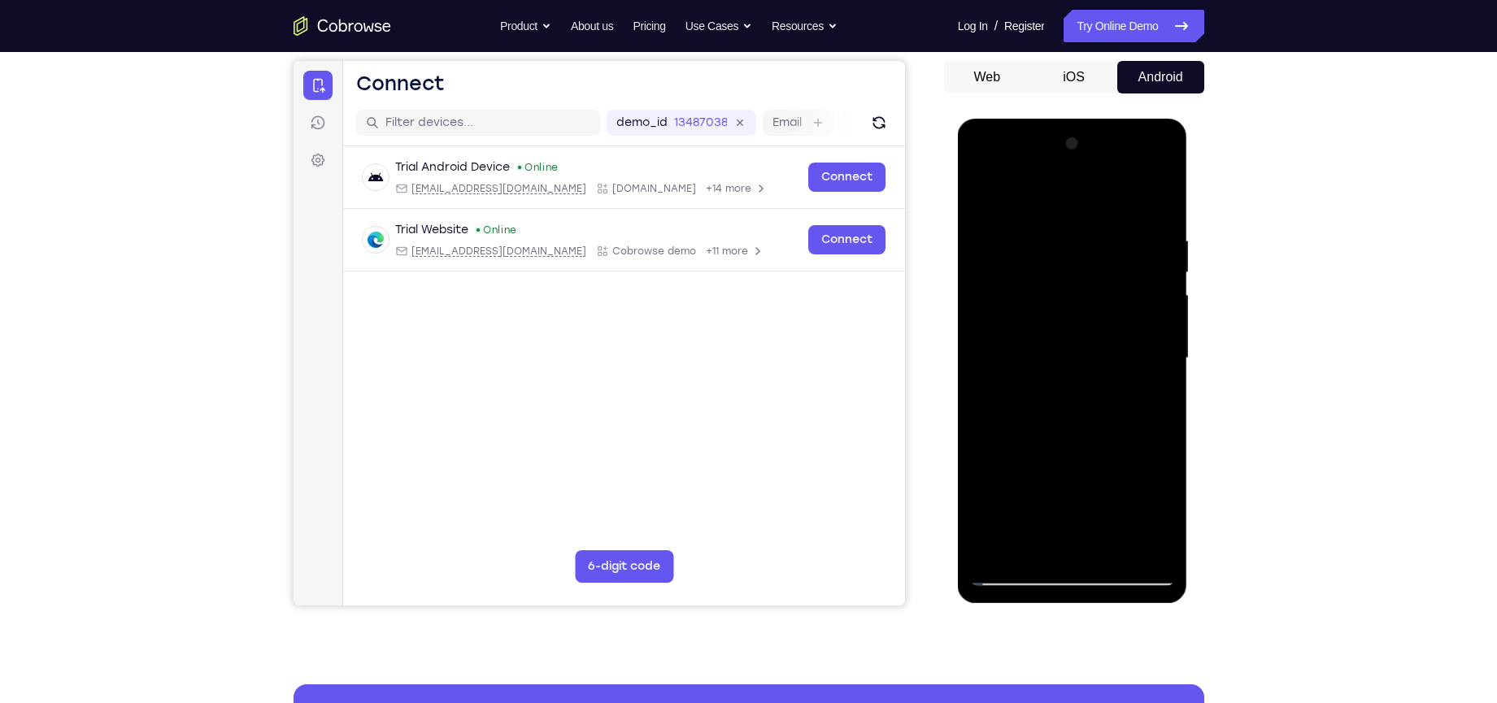
click at [1030, 269] on div at bounding box center [1072, 358] width 205 height 455
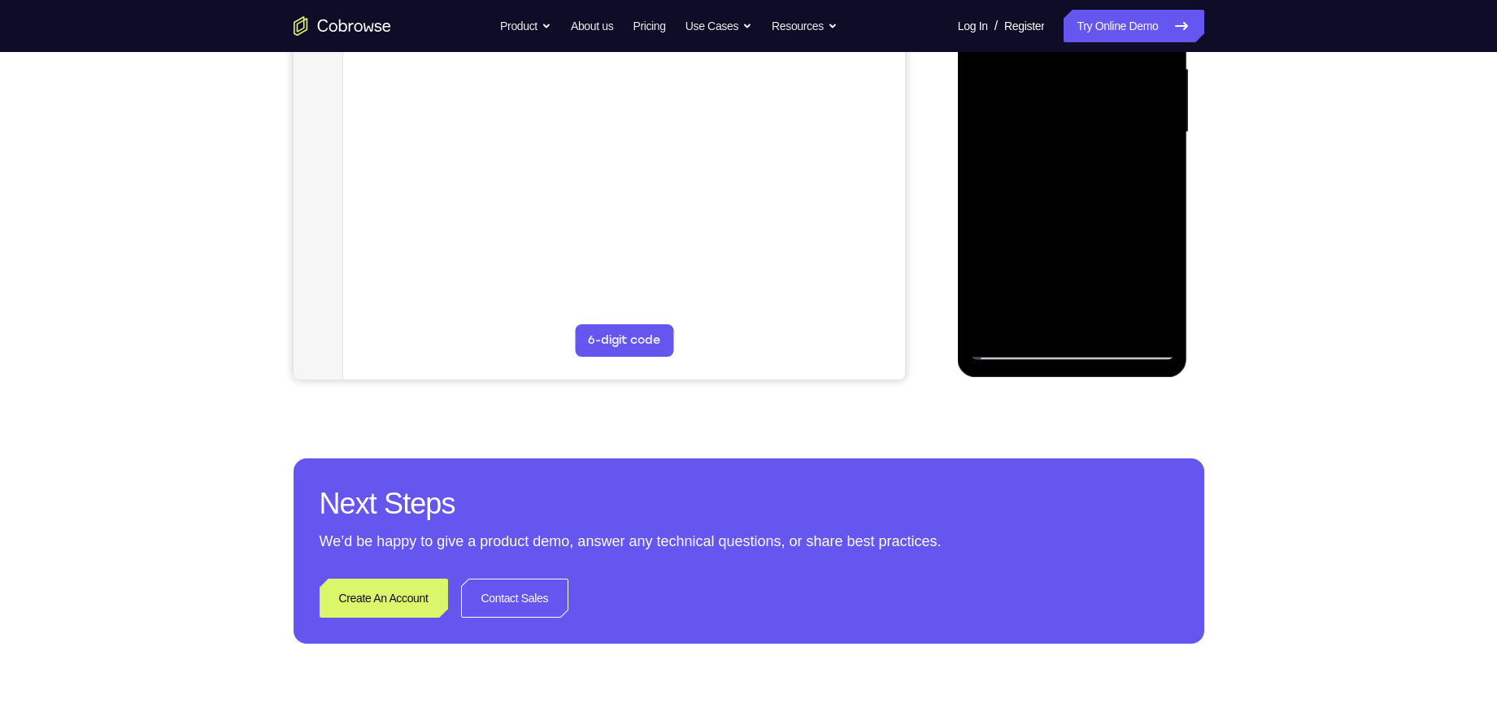
scroll to position [377, 0]
click at [1014, 345] on div at bounding box center [1072, 131] width 205 height 455
drag, startPoint x: 1006, startPoint y: 279, endPoint x: 1126, endPoint y: 285, distance: 119.7
click at [1126, 285] on div at bounding box center [1072, 131] width 205 height 455
click at [997, 280] on div at bounding box center [1072, 131] width 205 height 455
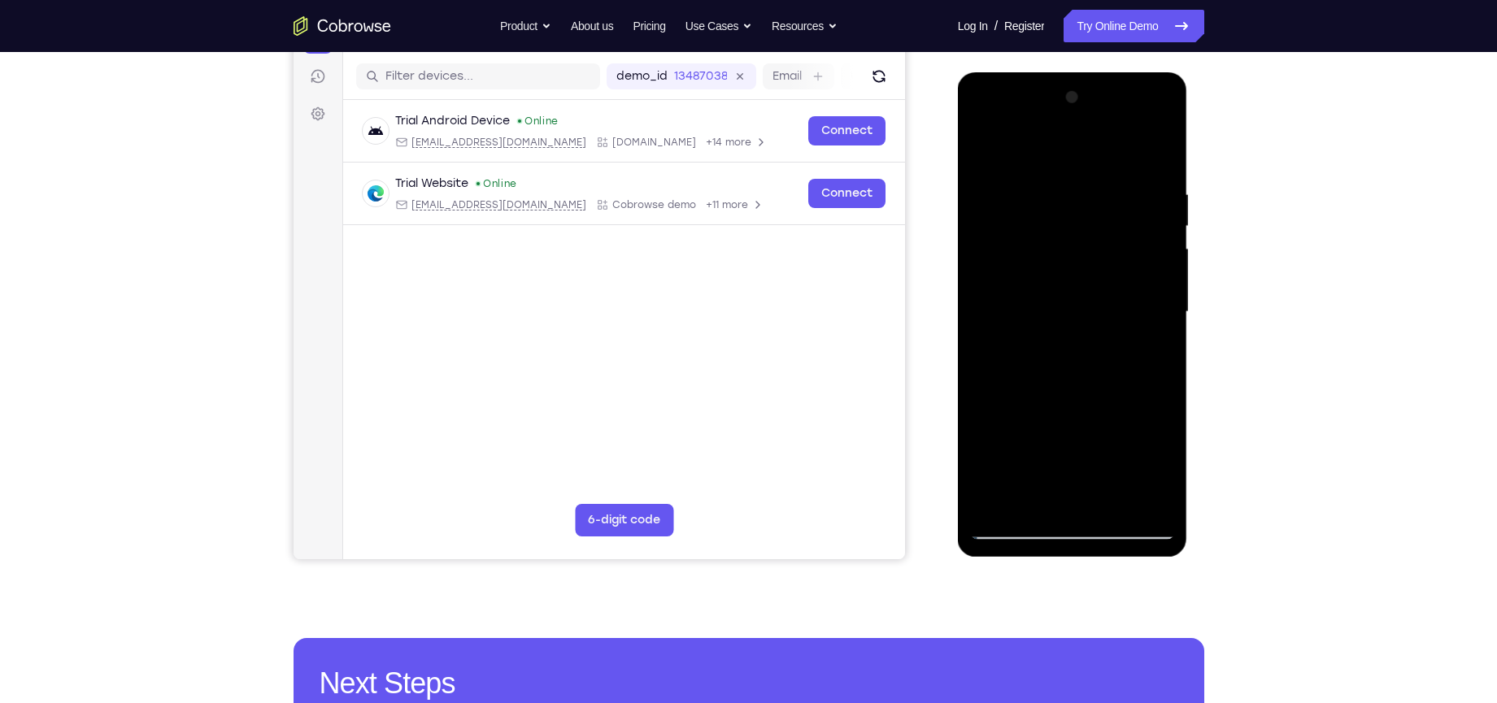
scroll to position [196, 0]
click at [981, 159] on div at bounding box center [1072, 312] width 205 height 455
click at [1084, 452] on div at bounding box center [1072, 312] width 205 height 455
click at [981, 157] on div at bounding box center [1072, 312] width 205 height 455
